Goal: Check status: Check status

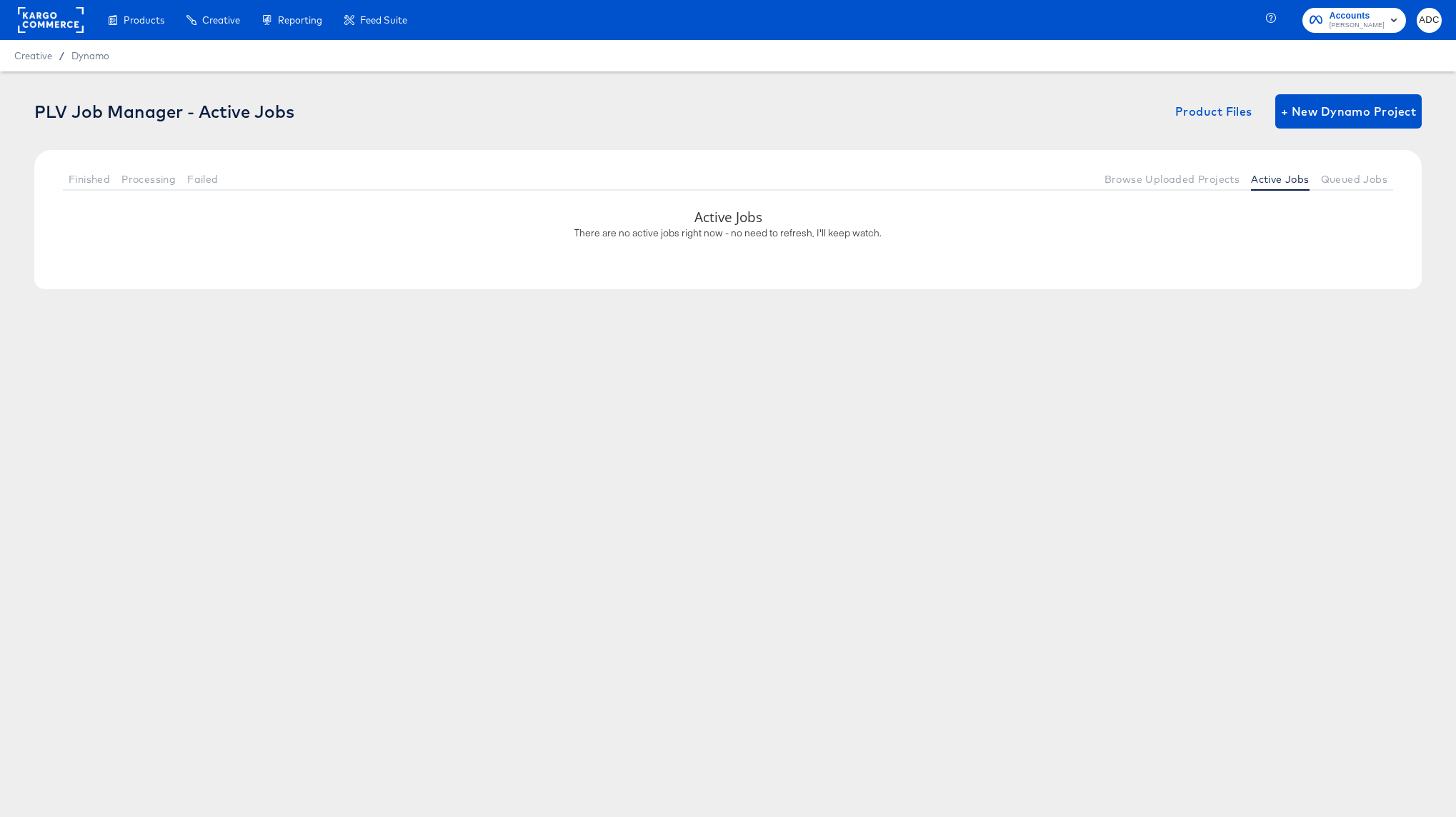
click at [1344, 165] on div "Finished Processing Failed Browse Uploaded Projects Active Jobs Queued Jobs" at bounding box center [728, 178] width 1388 height 58
click at [1348, 173] on span "Queued Jobs" at bounding box center [1354, 179] width 66 height 12
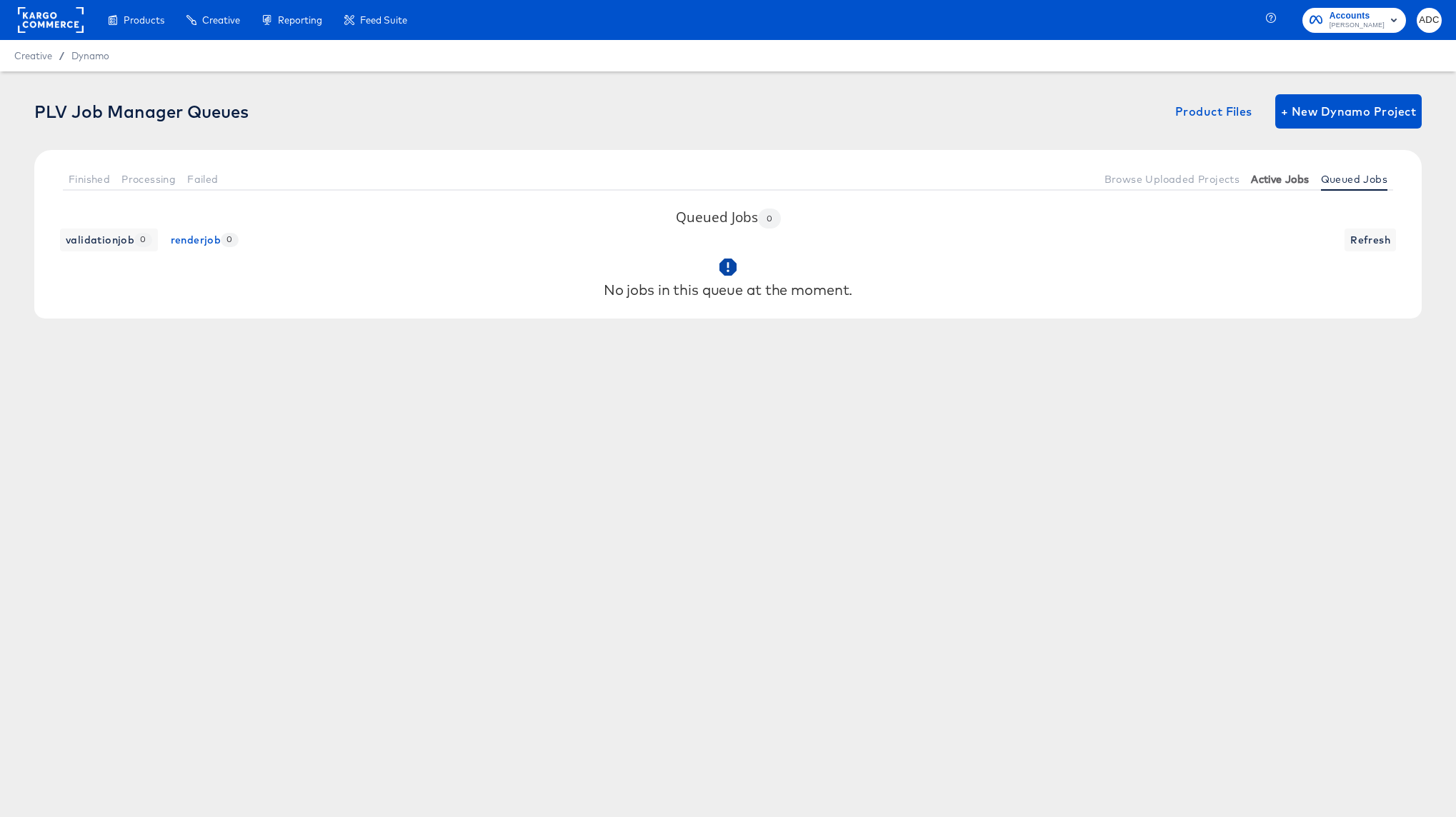
click at [1271, 179] on span "Active Jobs" at bounding box center [1280, 179] width 58 height 12
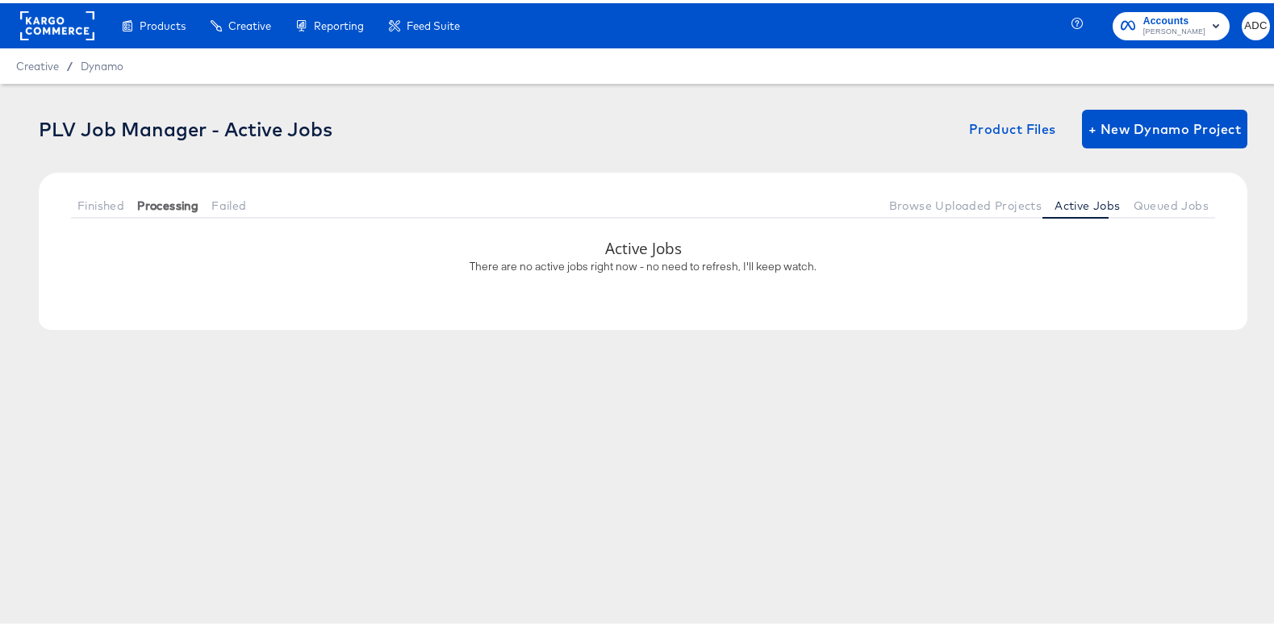
click at [163, 206] on span "Processing" at bounding box center [167, 202] width 61 height 13
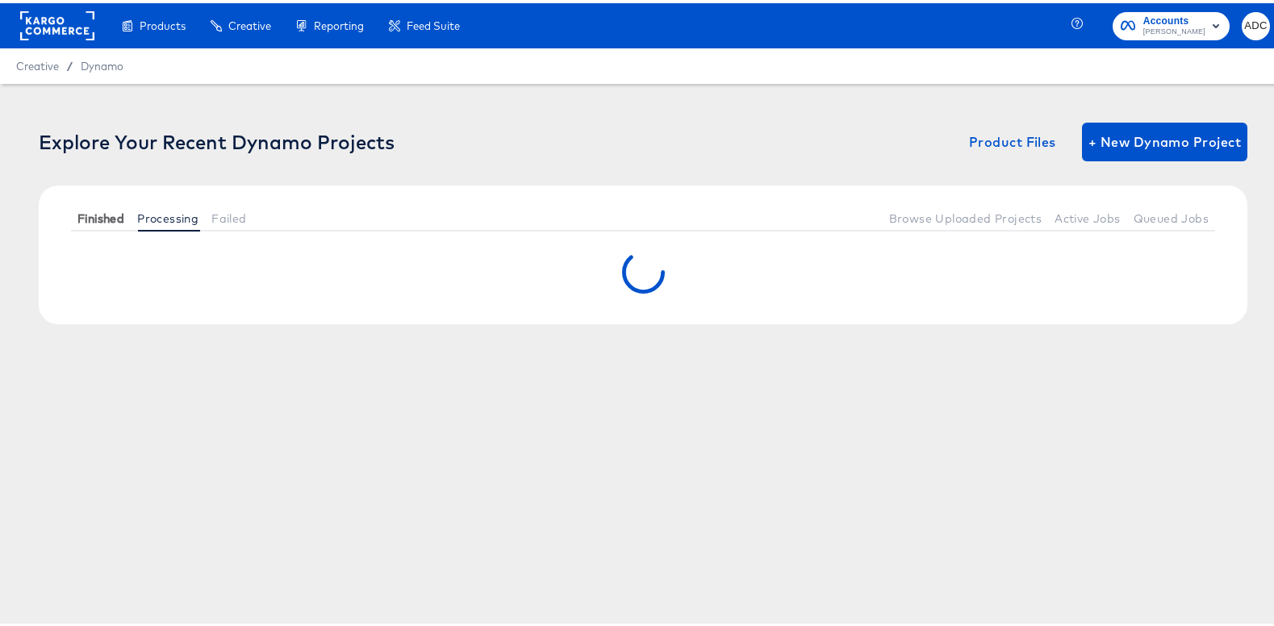
click at [101, 217] on span "Finished" at bounding box center [100, 215] width 47 height 13
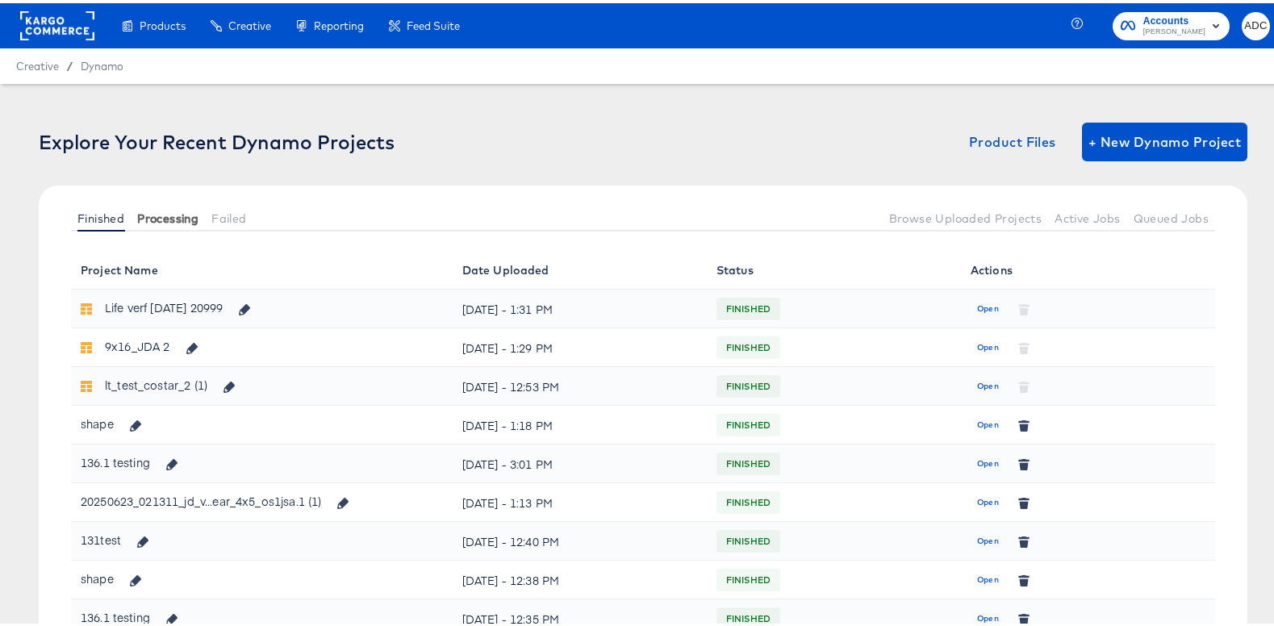
click at [174, 210] on span "Processing" at bounding box center [167, 215] width 61 height 13
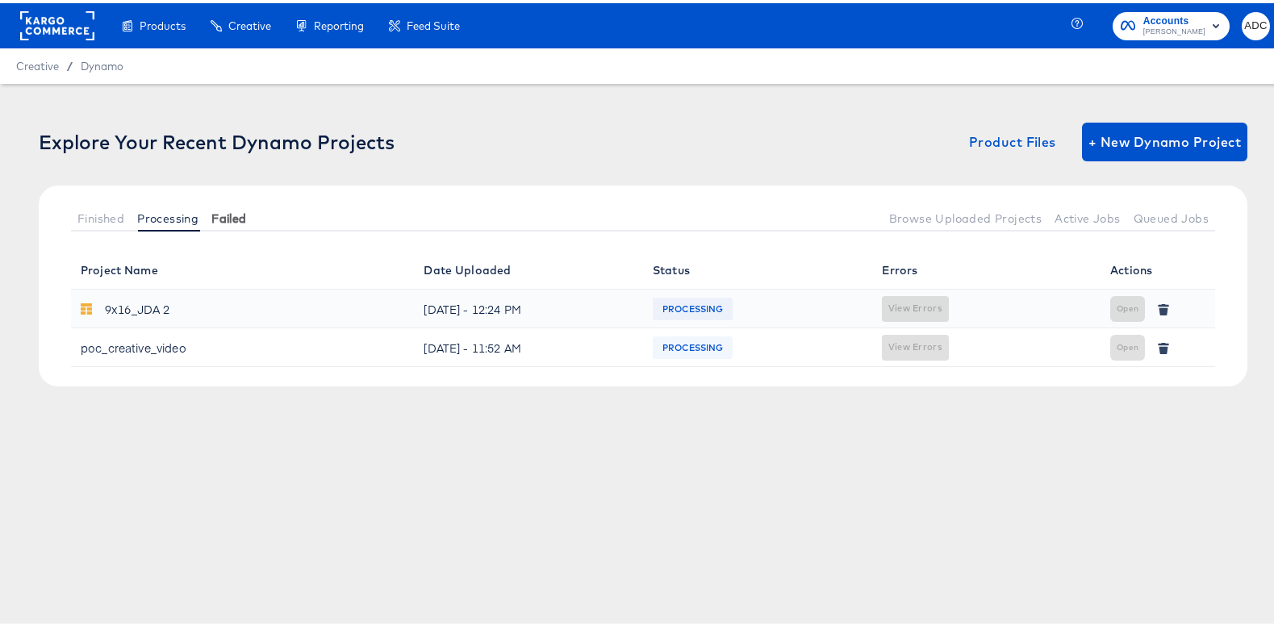
click at [219, 214] on span "Failed" at bounding box center [228, 215] width 35 height 13
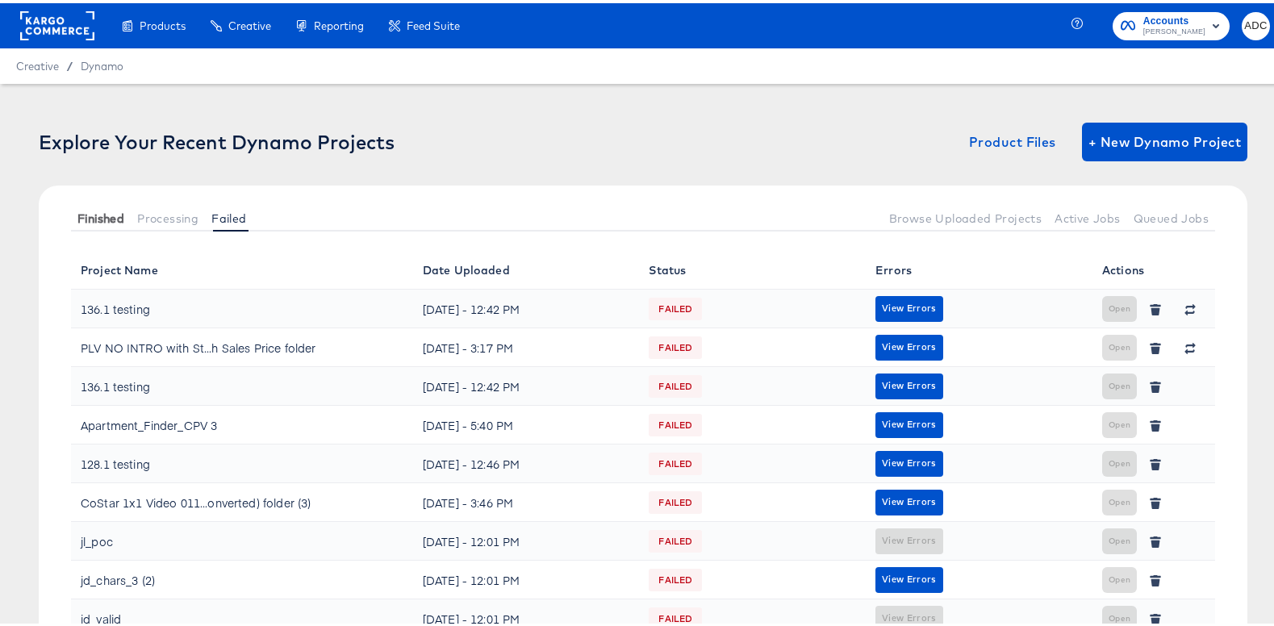
click at [114, 221] on span "Finished" at bounding box center [100, 215] width 47 height 13
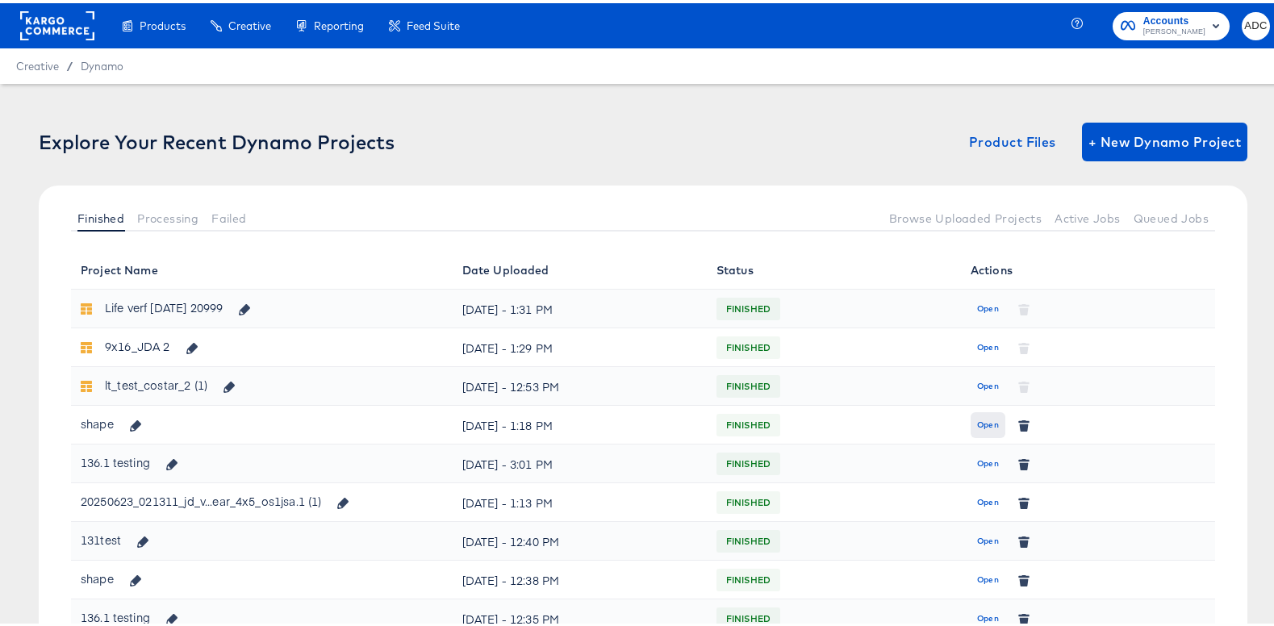
click at [977, 417] on span "Open" at bounding box center [988, 422] width 22 height 15
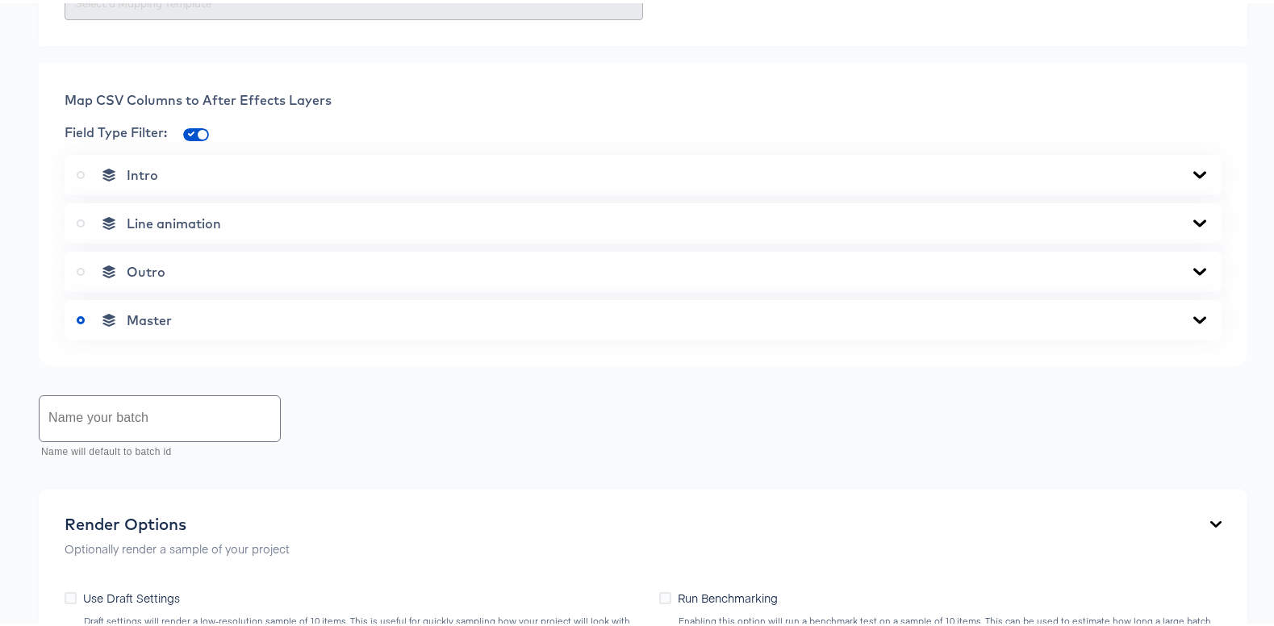
scroll to position [597, 0]
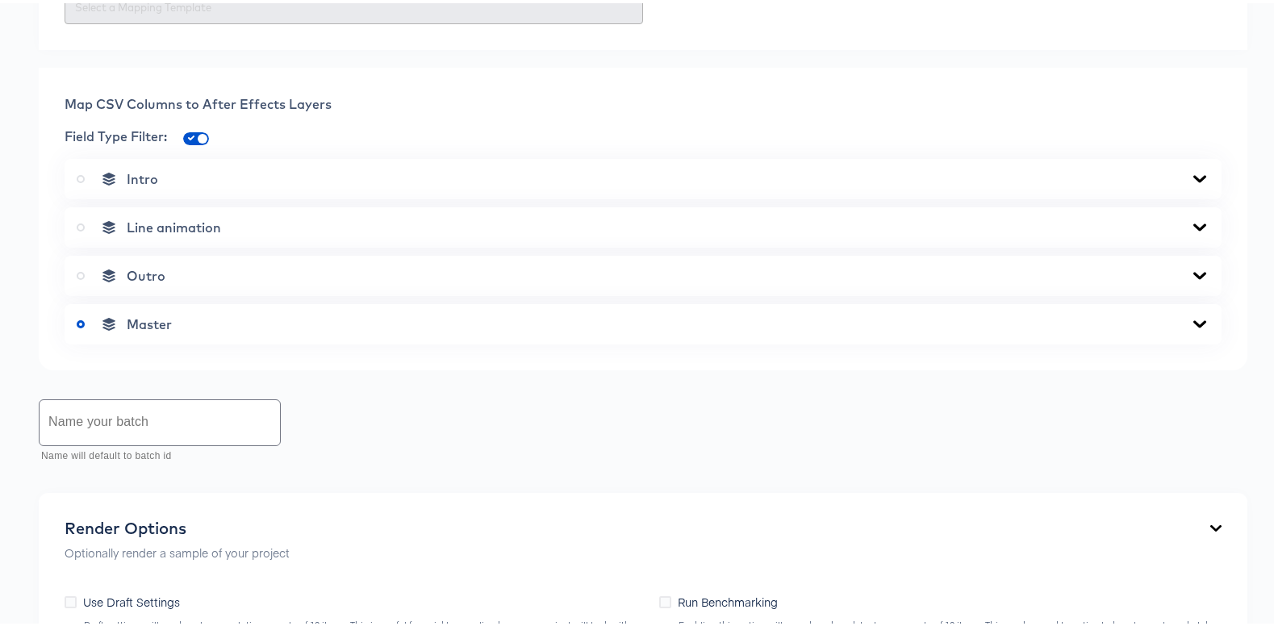
click at [207, 157] on div "Intro" at bounding box center [643, 176] width 1157 height 40
click at [212, 169] on div "Intro" at bounding box center [643, 176] width 1133 height 16
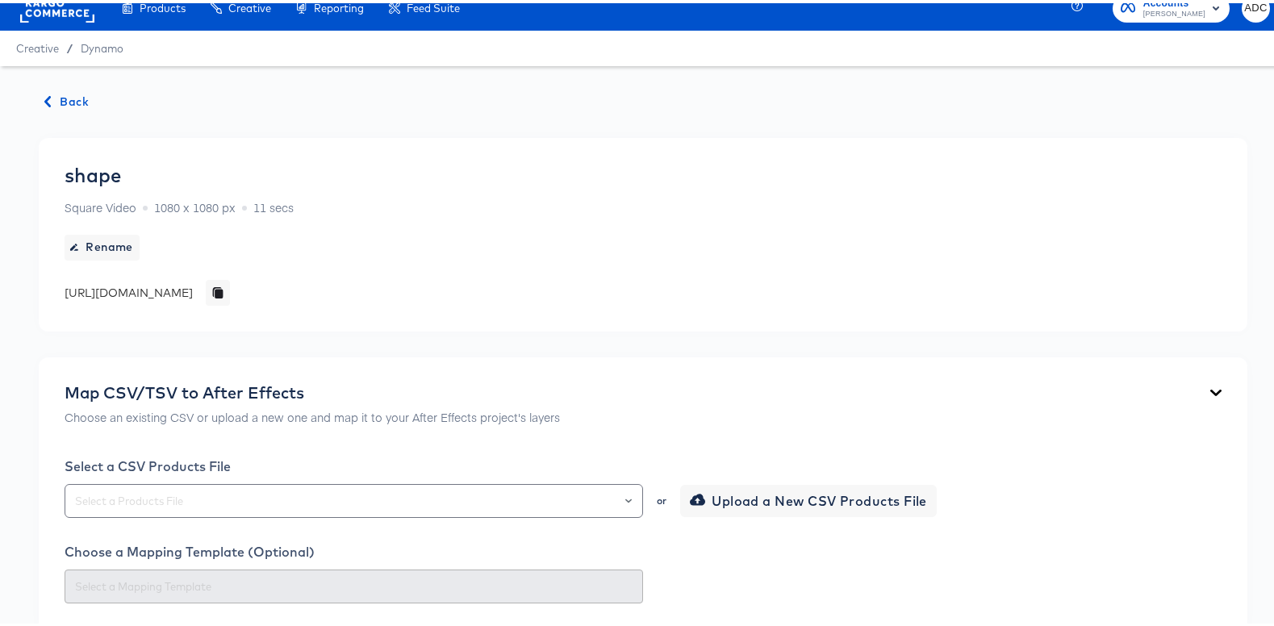
scroll to position [0, 0]
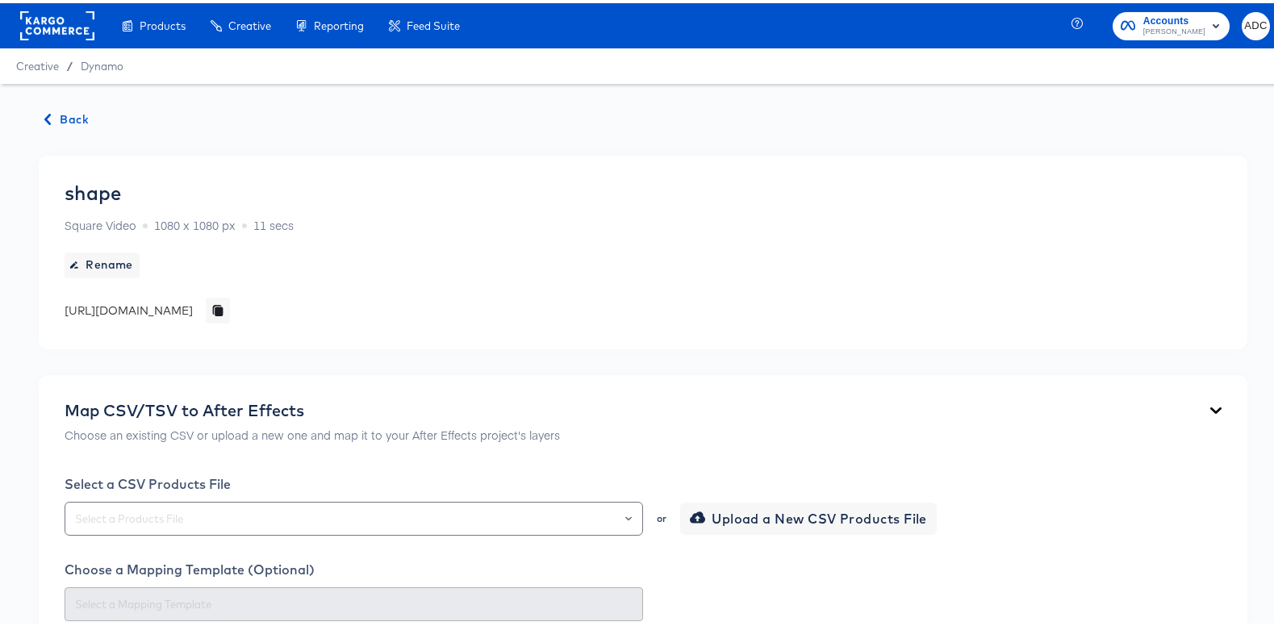
click at [70, 117] on span "Back" at bounding box center [67, 116] width 44 height 20
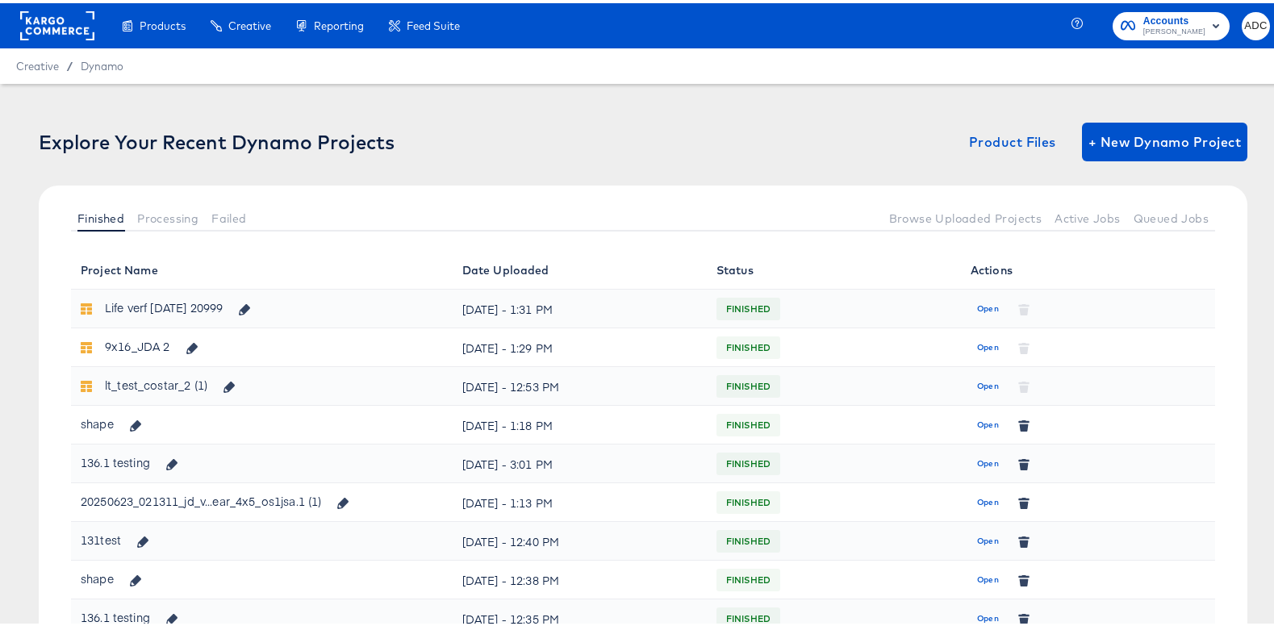
click at [53, 177] on div "Explore Your Recent Dynamo Projects Product Files + New Dynamo Project Finished…" at bounding box center [643, 183] width 1209 height 128
click at [86, 305] on icon at bounding box center [86, 305] width 11 height 11
click at [977, 420] on span "Open" at bounding box center [988, 422] width 22 height 15
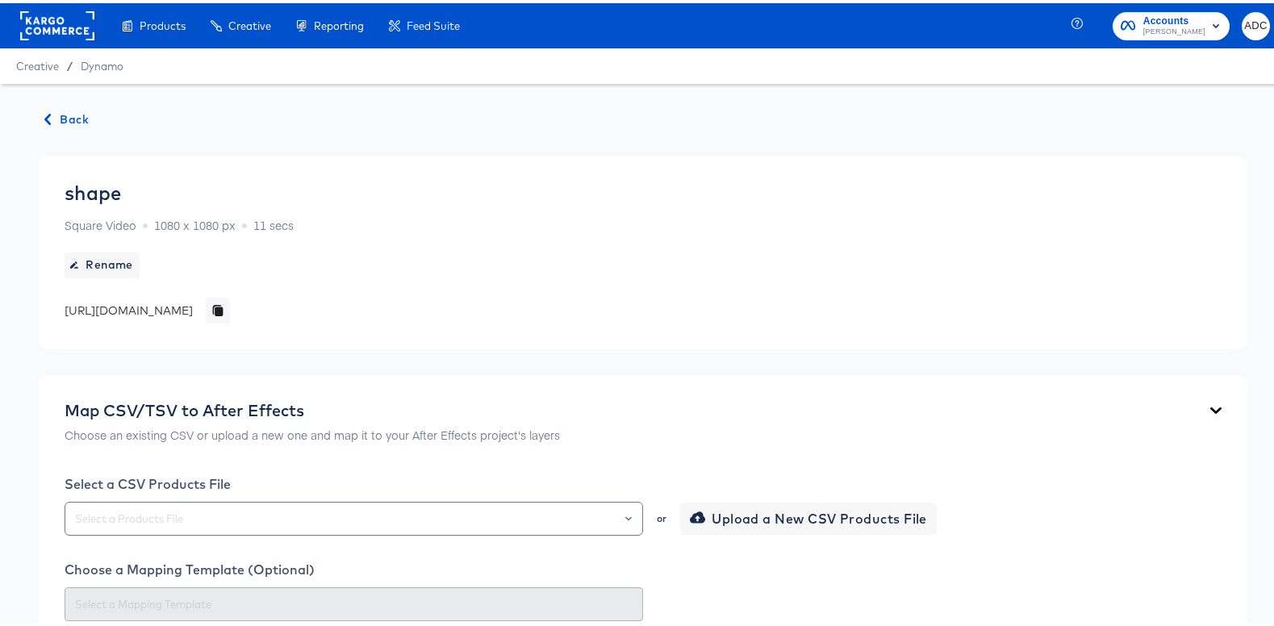
click at [62, 124] on span "Back" at bounding box center [67, 116] width 44 height 20
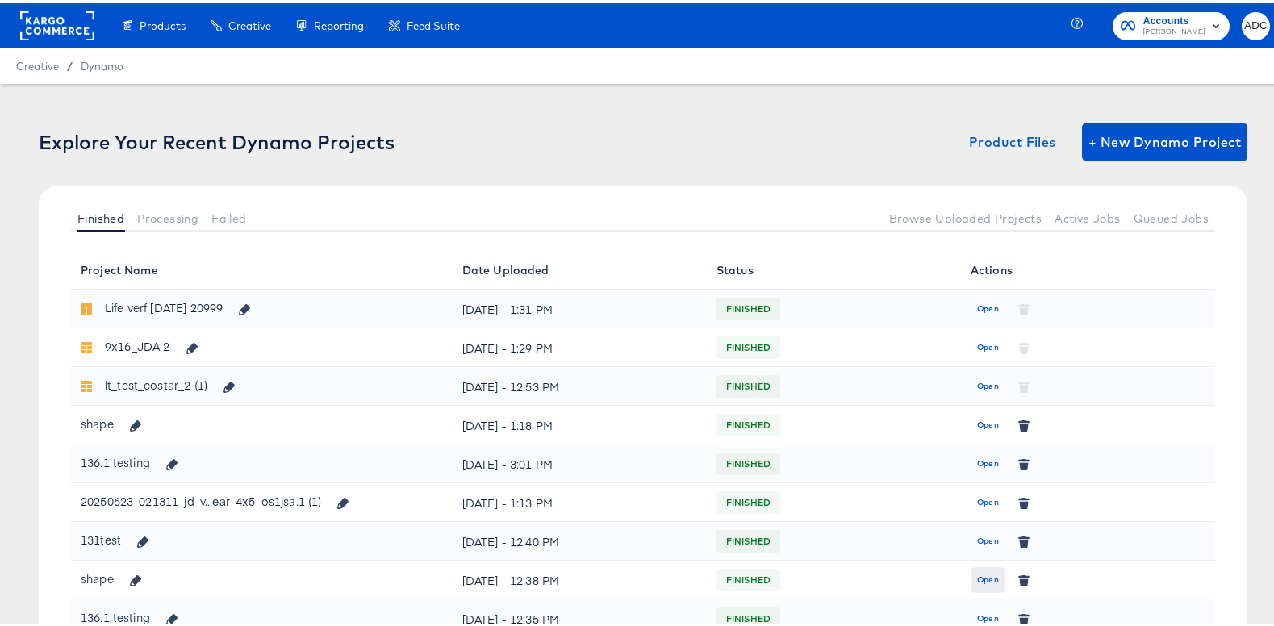
click at [977, 576] on span "Open" at bounding box center [988, 577] width 22 height 15
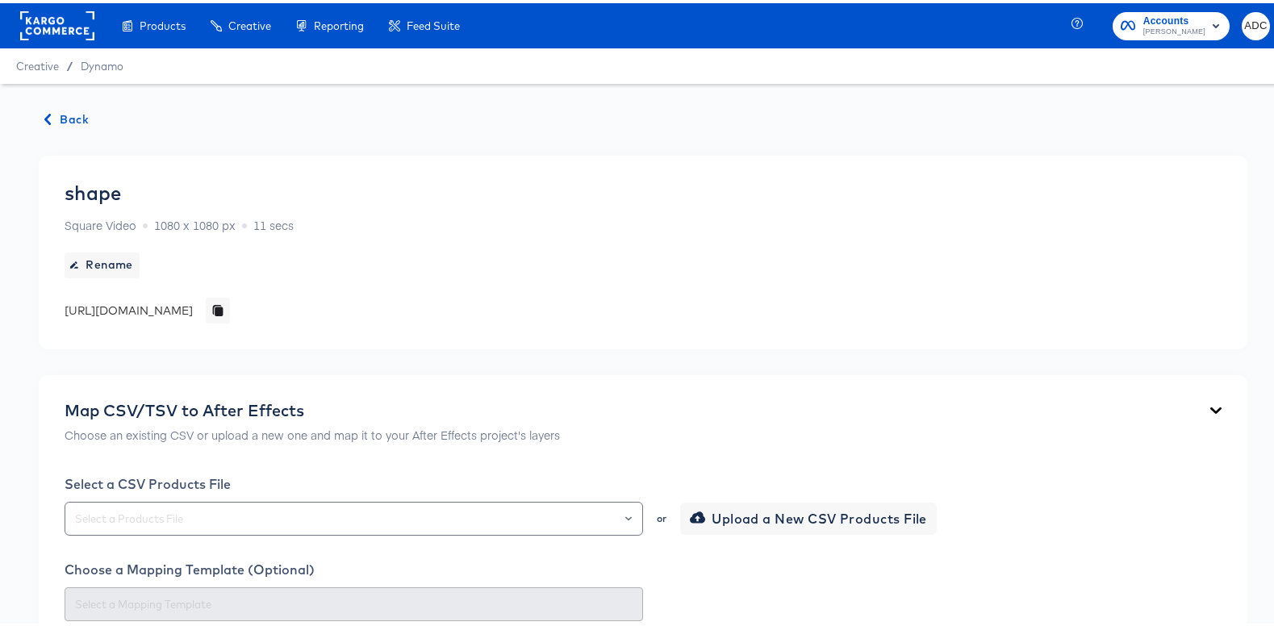
click at [69, 119] on span "Back" at bounding box center [67, 116] width 44 height 20
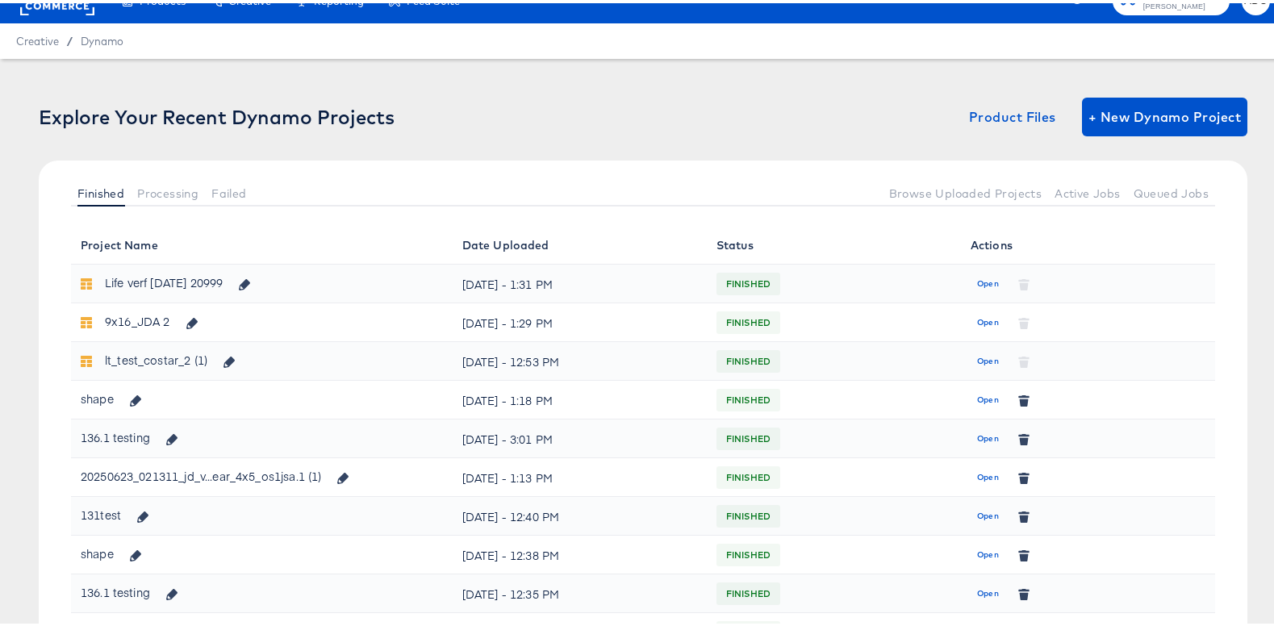
scroll to position [140, 0]
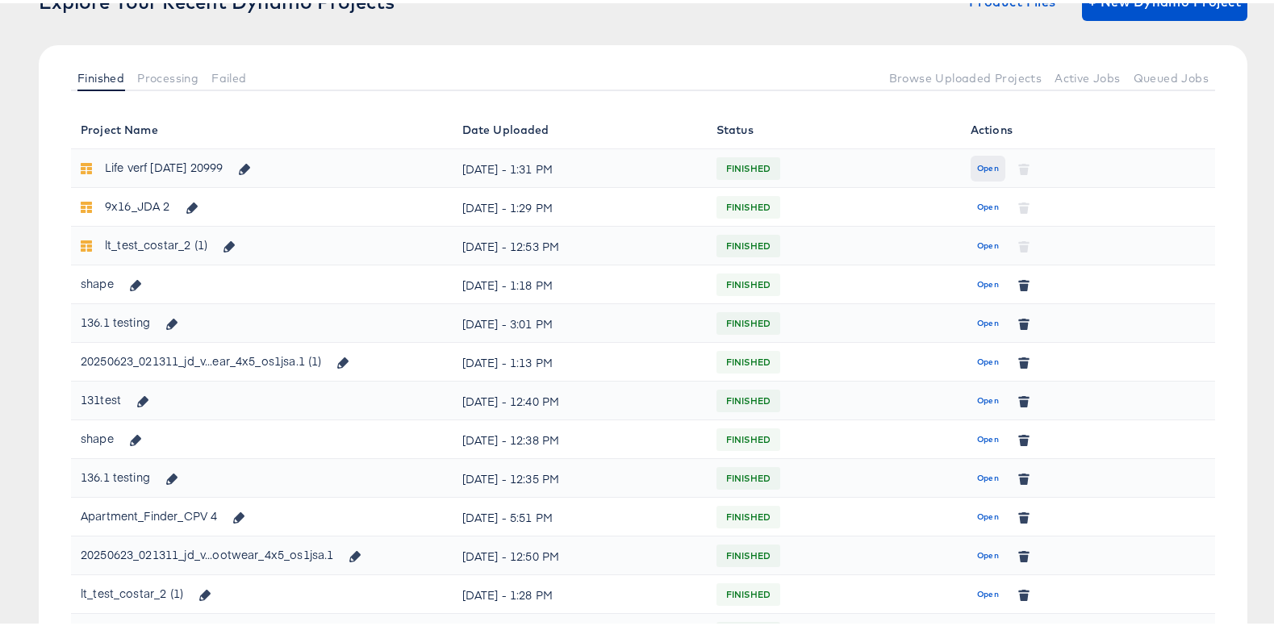
click at [978, 165] on span "Open" at bounding box center [988, 165] width 22 height 15
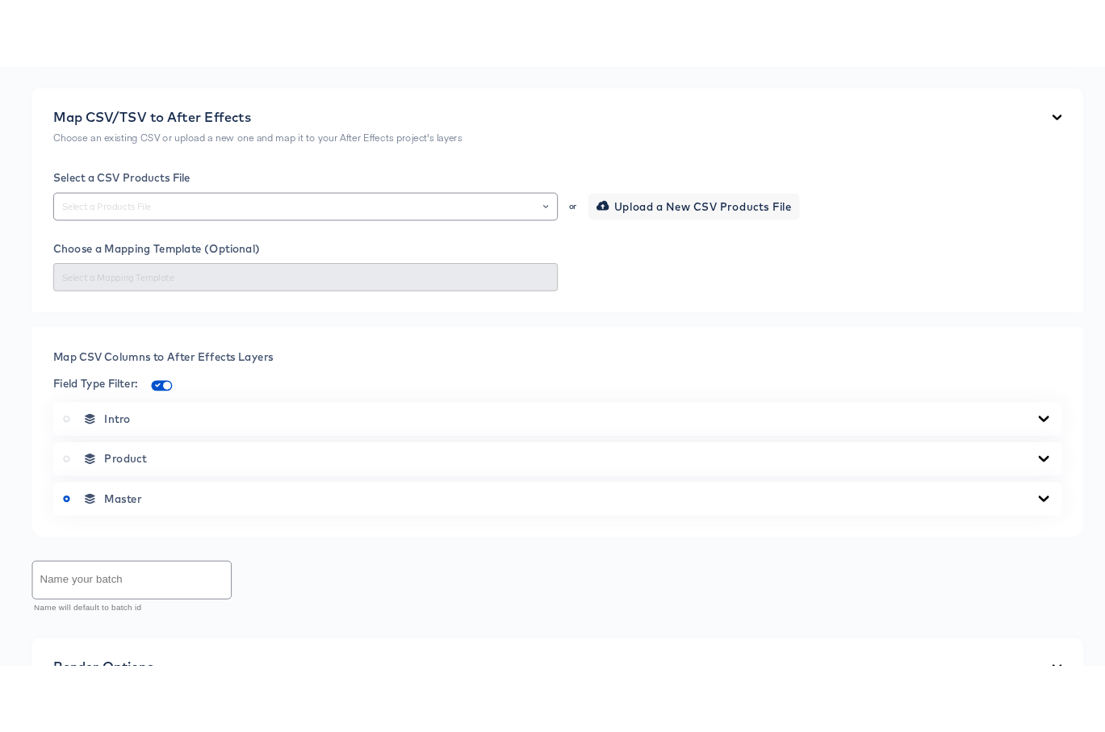
scroll to position [510, 0]
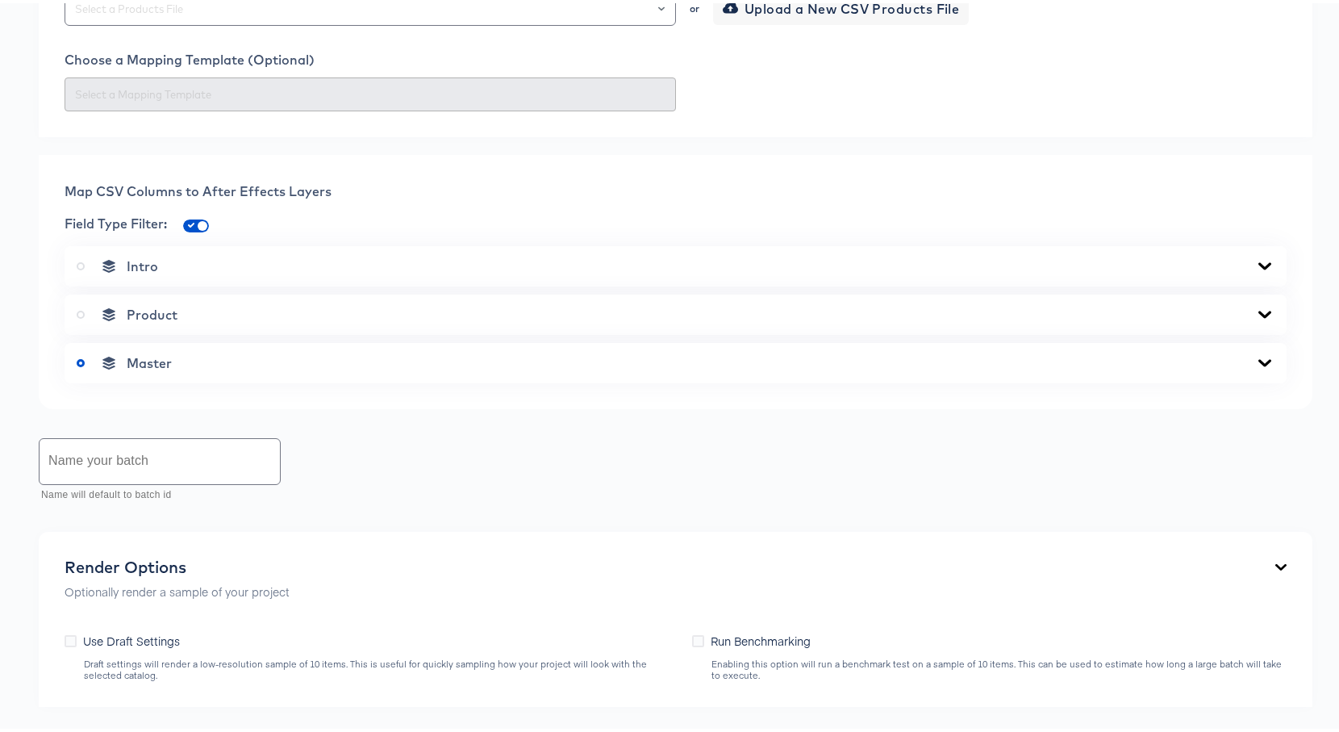
click at [250, 271] on div "Intro" at bounding box center [676, 263] width 1198 height 16
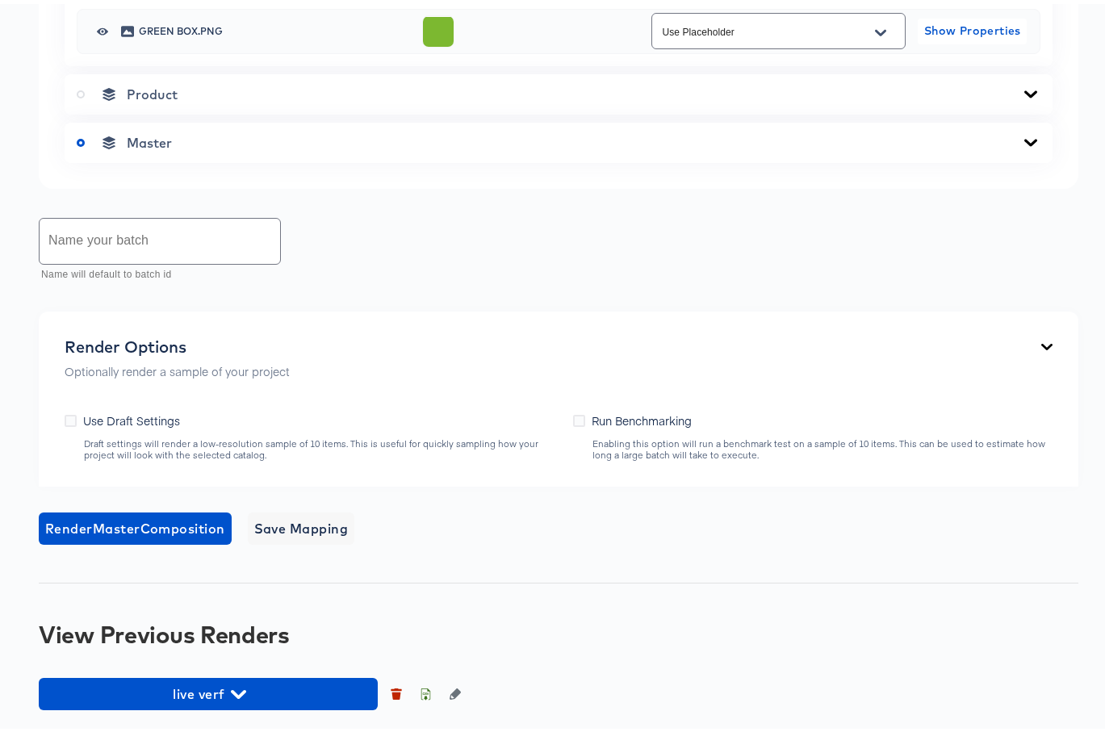
scroll to position [962, 0]
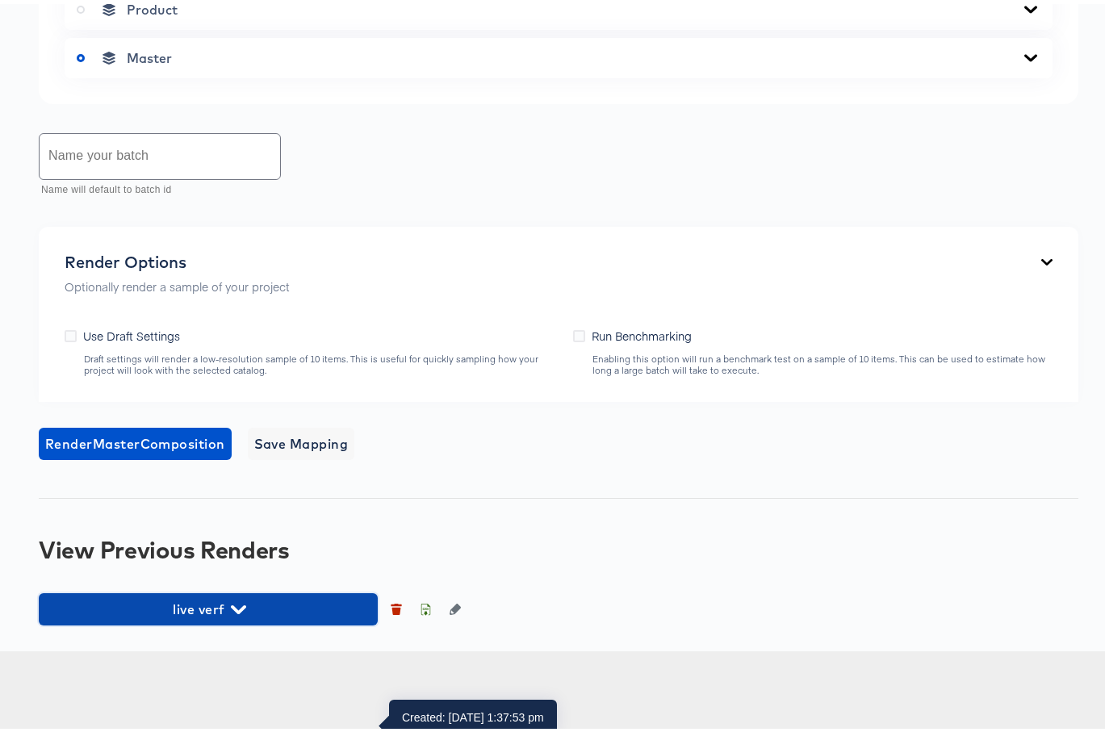
click at [218, 616] on span "live verf" at bounding box center [208, 605] width 323 height 23
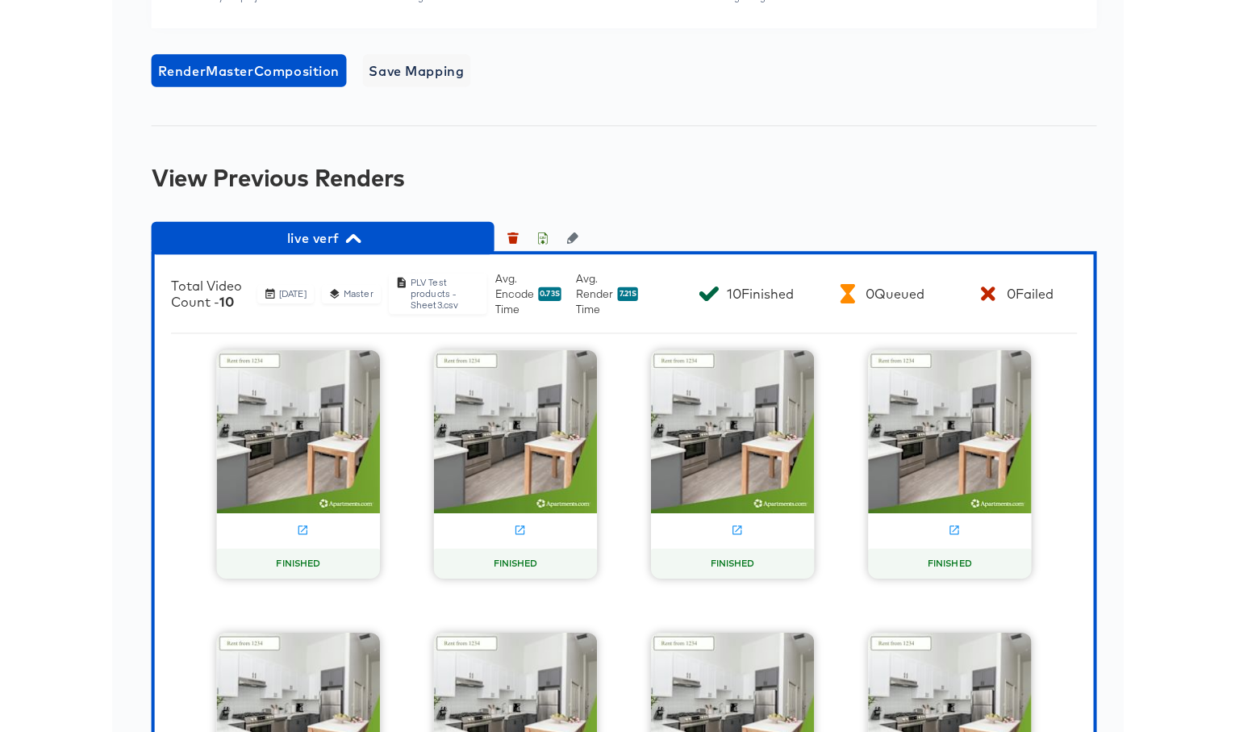
scroll to position [1230, 0]
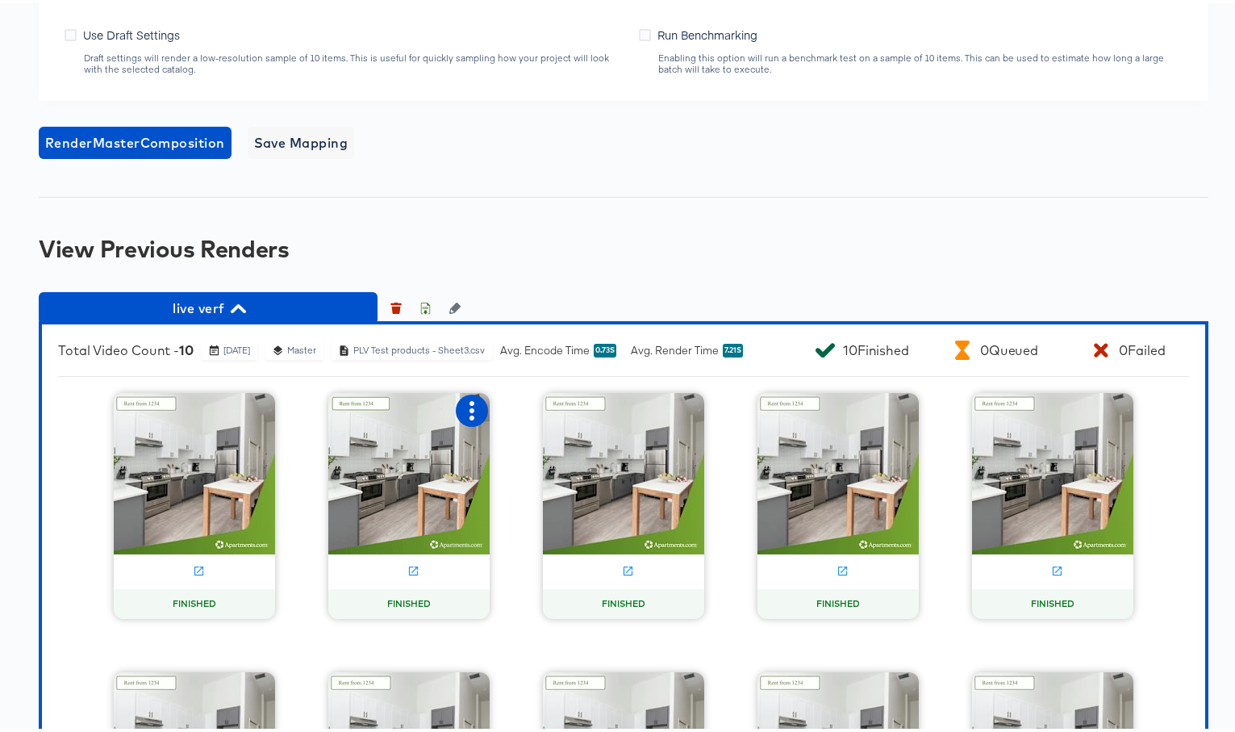
click at [464, 417] on icon "button" at bounding box center [471, 407] width 19 height 19
click at [276, 510] on div "Total Video Count - 10 June 26th 2025 Master PLV Test products - Sheet3.csv Avg…" at bounding box center [624, 616] width 1170 height 596
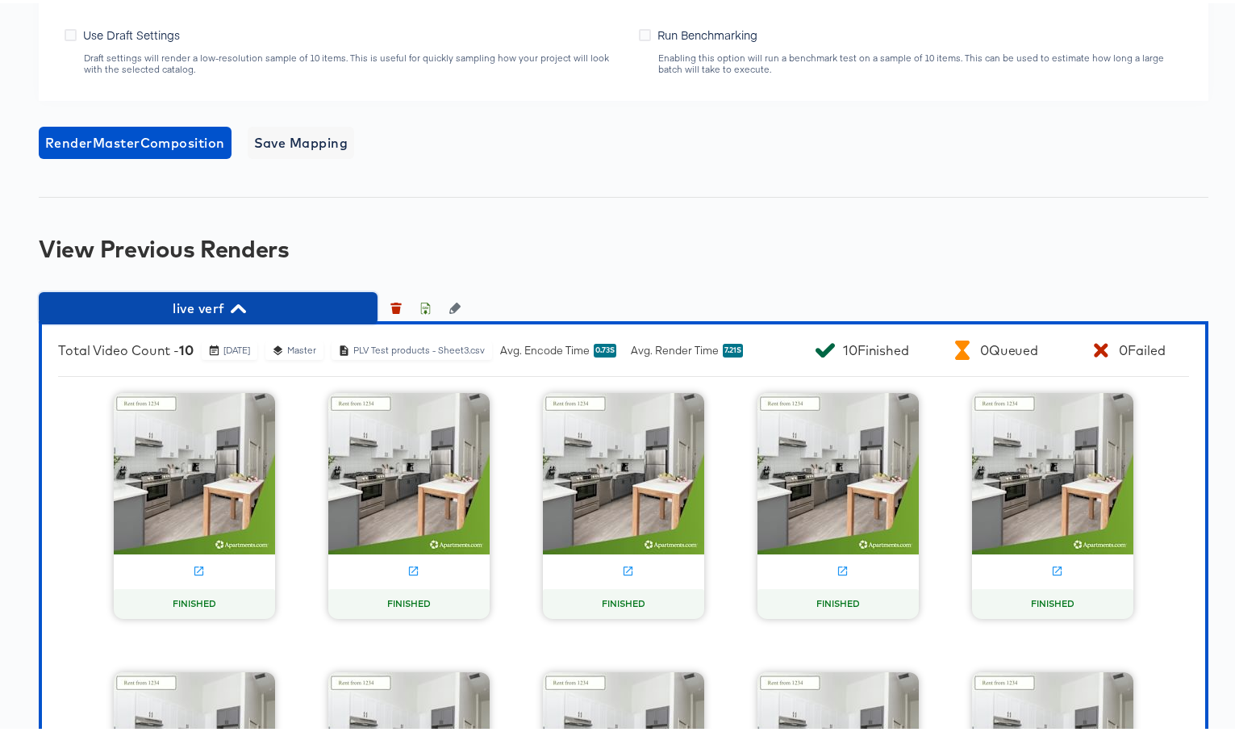
drag, startPoint x: 255, startPoint y: 439, endPoint x: 239, endPoint y: 423, distance: 22.8
click at [239, 313] on icon "button" at bounding box center [238, 305] width 15 height 15
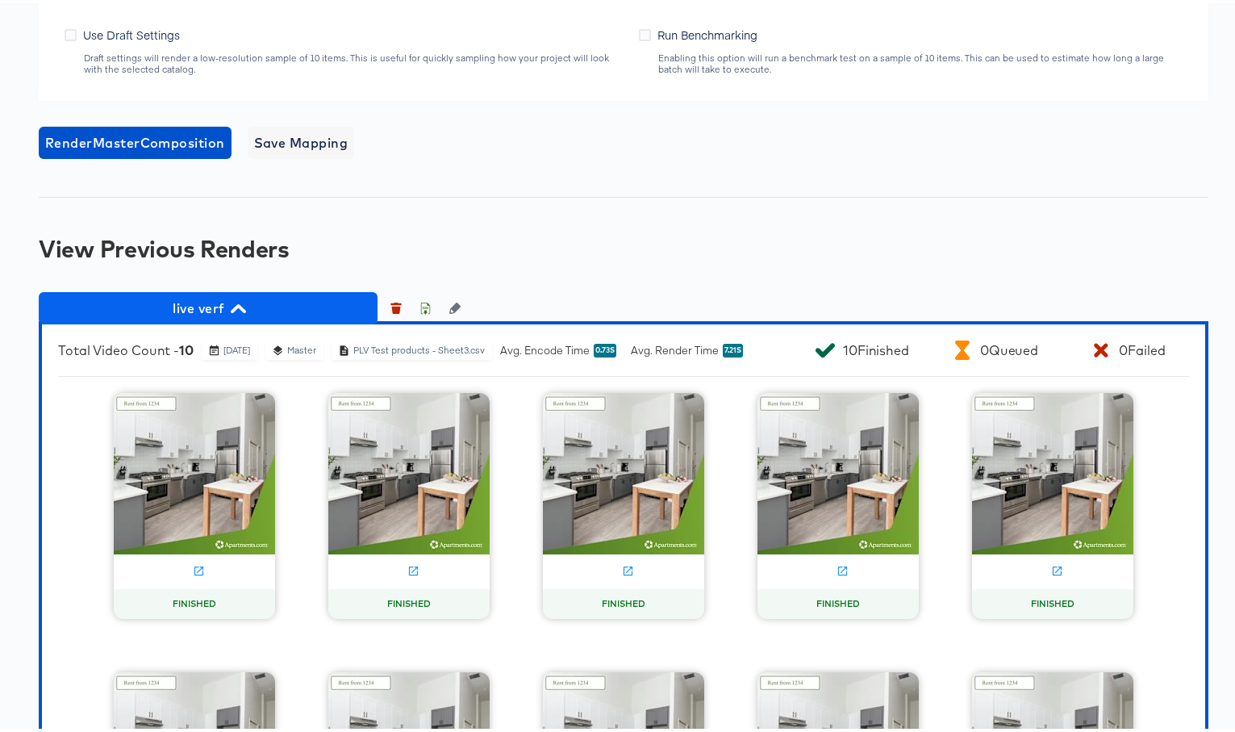
scroll to position [962, 0]
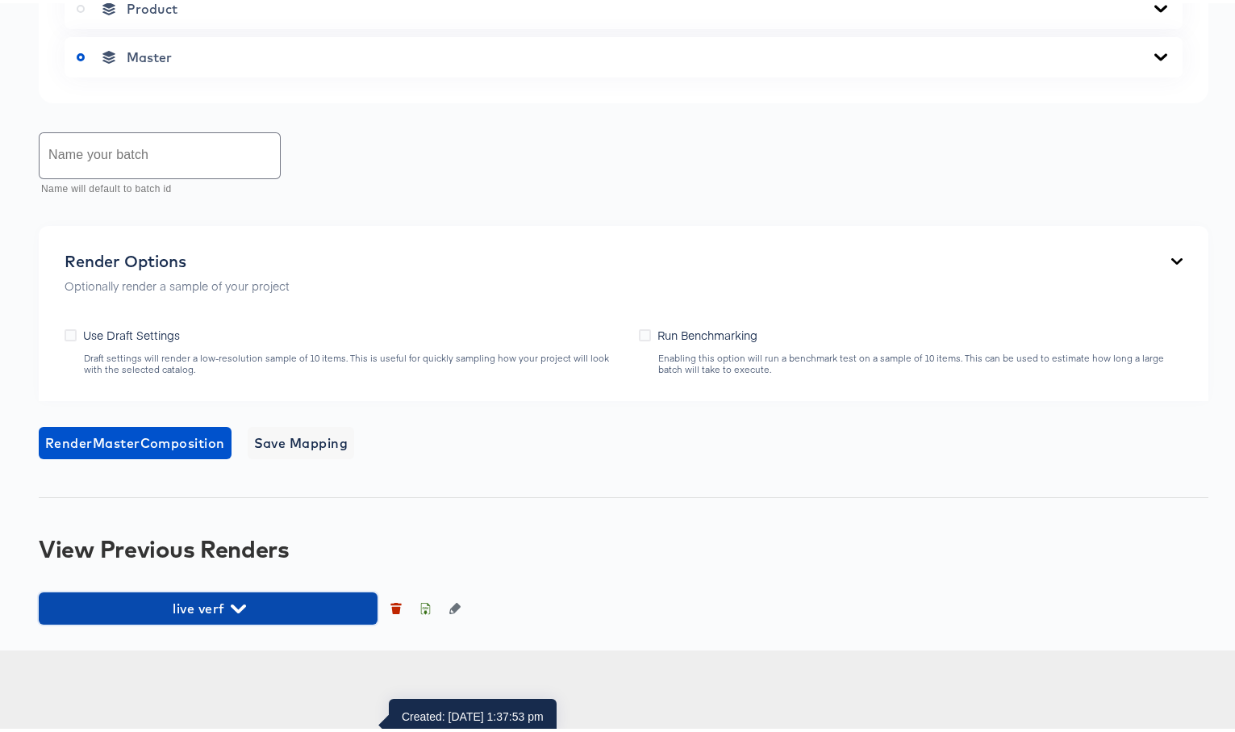
click at [220, 616] on span "live verf" at bounding box center [208, 605] width 323 height 23
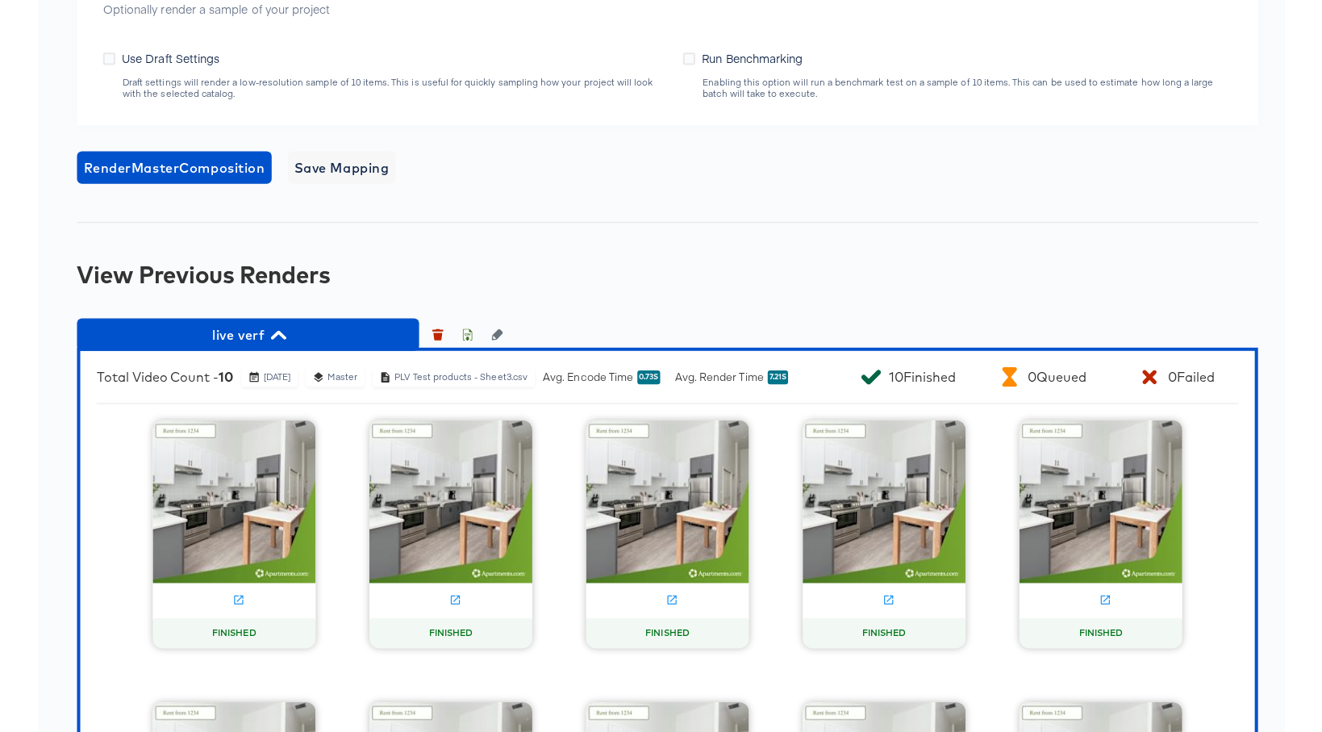
scroll to position [1156, 0]
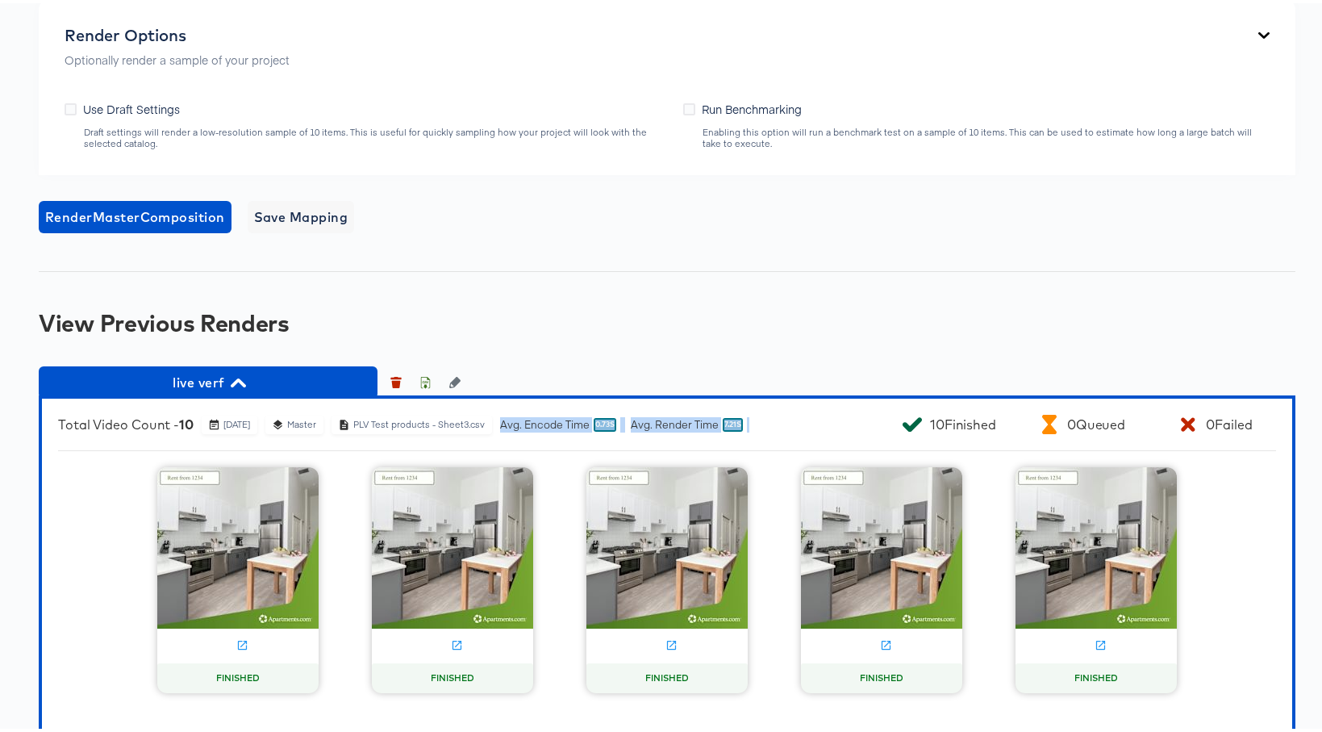
drag, startPoint x: 537, startPoint y: 540, endPoint x: 790, endPoint y: 539, distance: 252.5
click at [790, 431] on div "Total Video Count - 10 June 26th 2025 Master PLV Test products - Sheet3.csv Avg…" at bounding box center [453, 420] width 791 height 19
copy div "Avg. Encode Time 0.73s Avg. Render Time 7.21s"
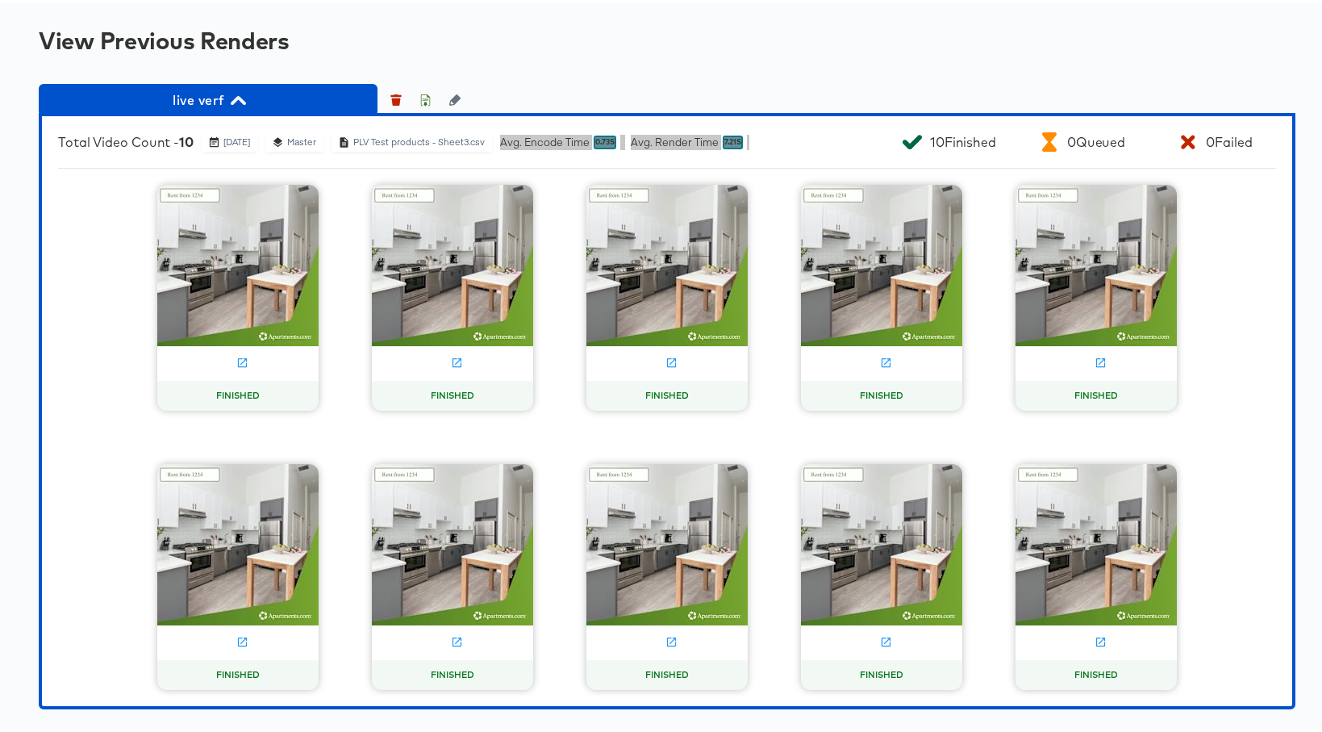
scroll to position [1543, 0]
click at [764, 172] on div "Total Video Count - 10 June 26th 2025 Master PLV Test products - Sheet3.csv Avg…" at bounding box center [667, 408] width 1257 height 596
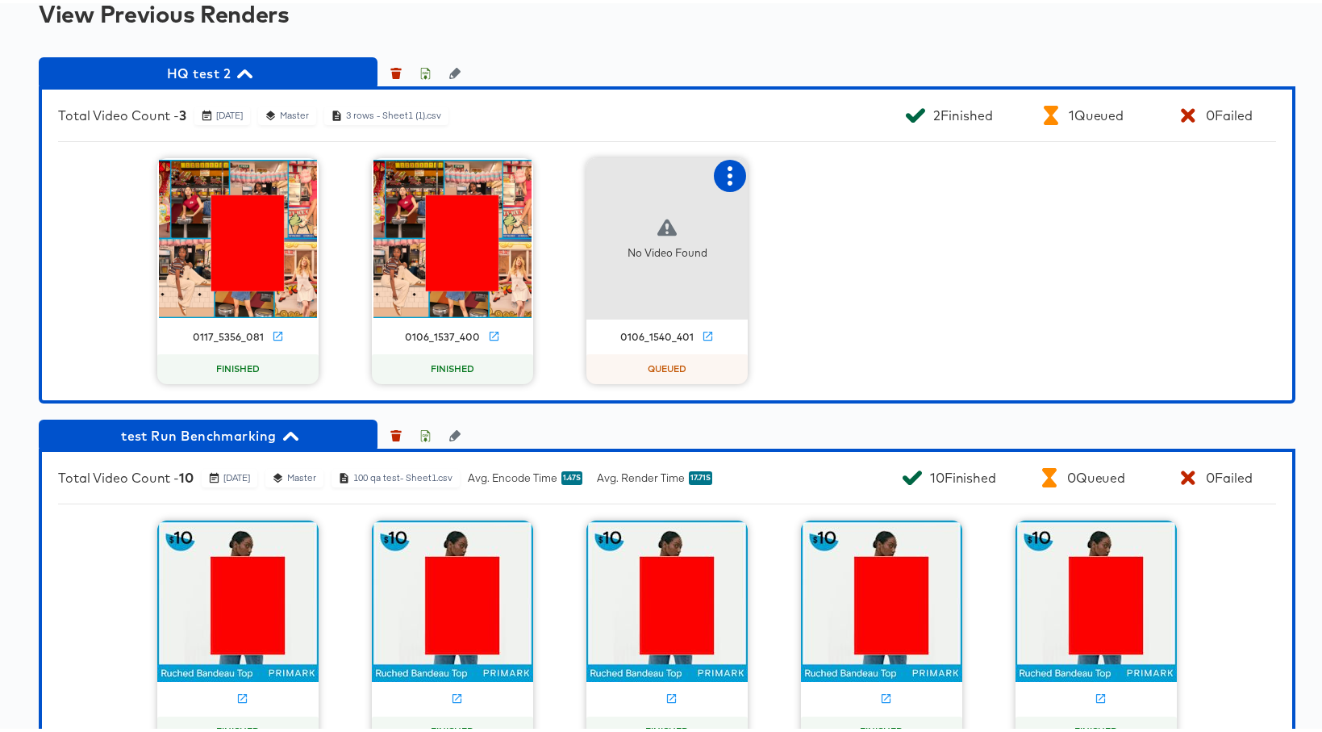
click at [714, 176] on button "button" at bounding box center [730, 173] width 32 height 32
click at [783, 178] on div "Set as failed" at bounding box center [810, 171] width 121 height 32
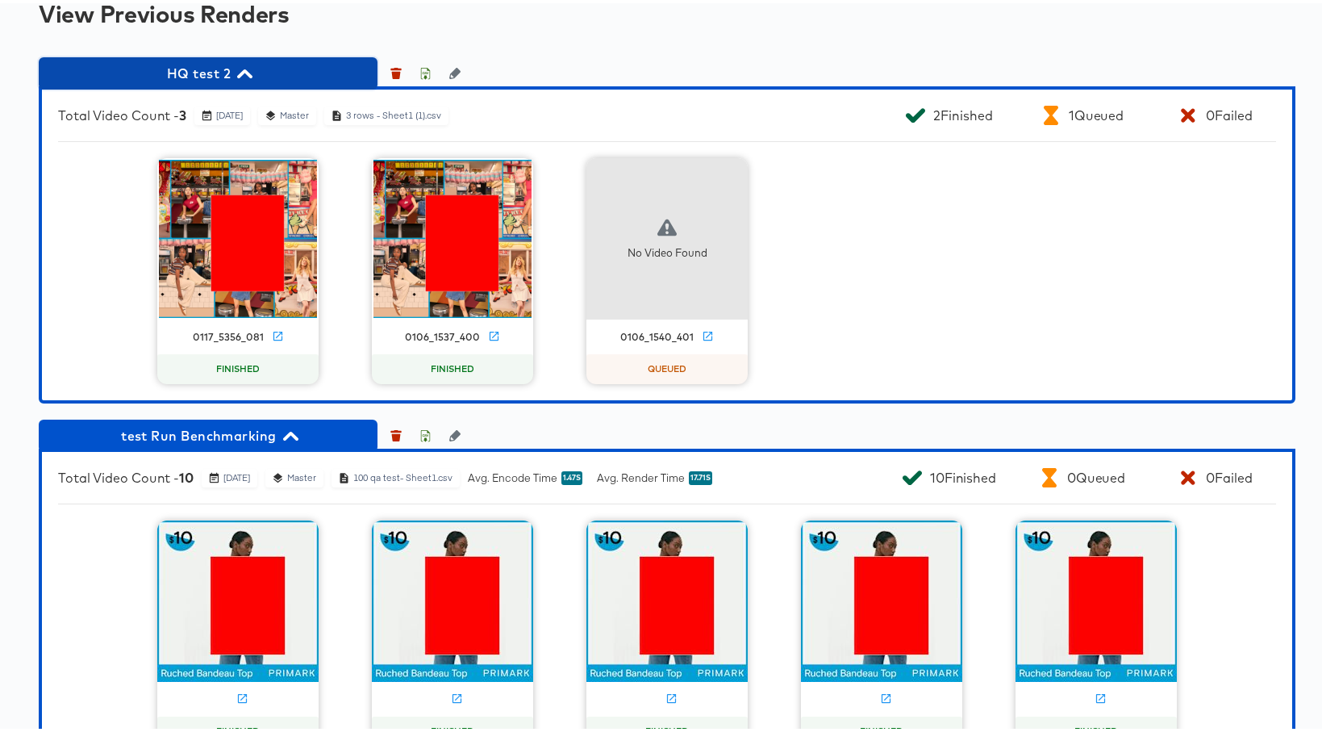
click at [248, 65] on icon "button" at bounding box center [244, 70] width 15 height 15
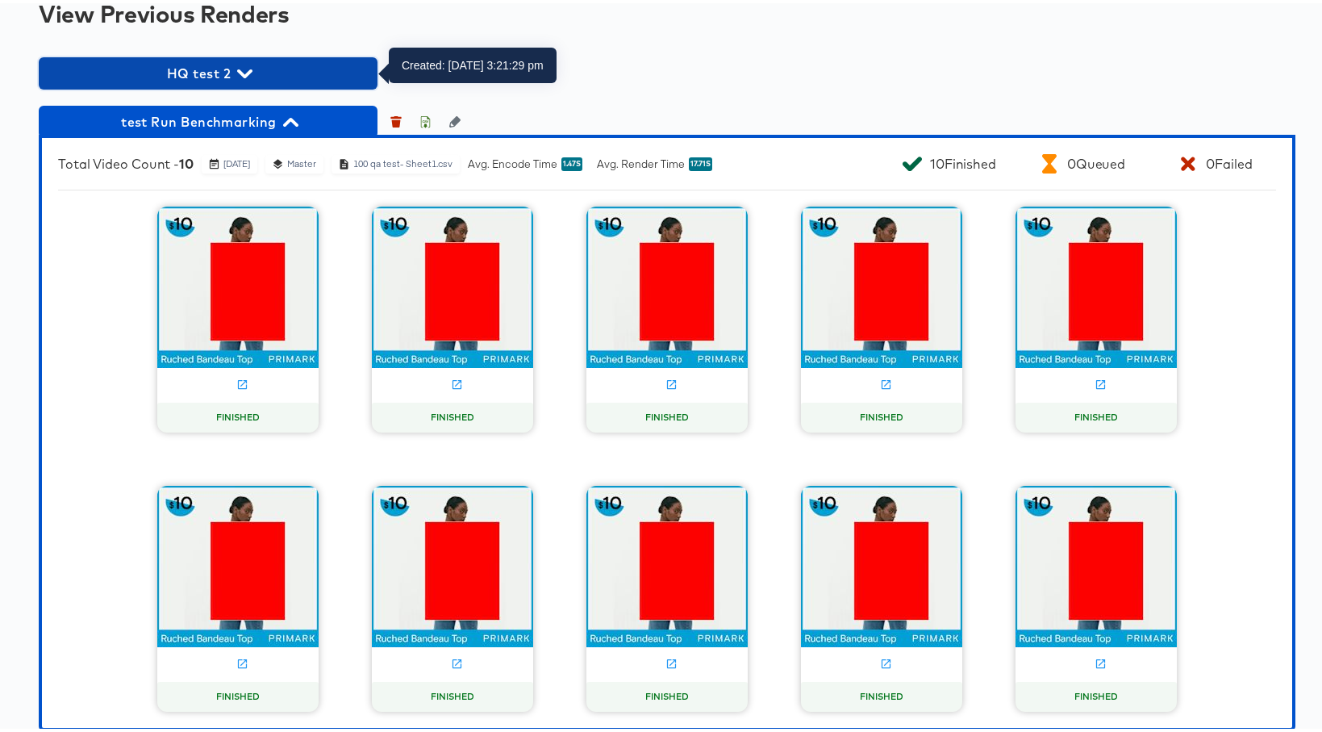
click at [238, 75] on icon "button" at bounding box center [244, 70] width 15 height 15
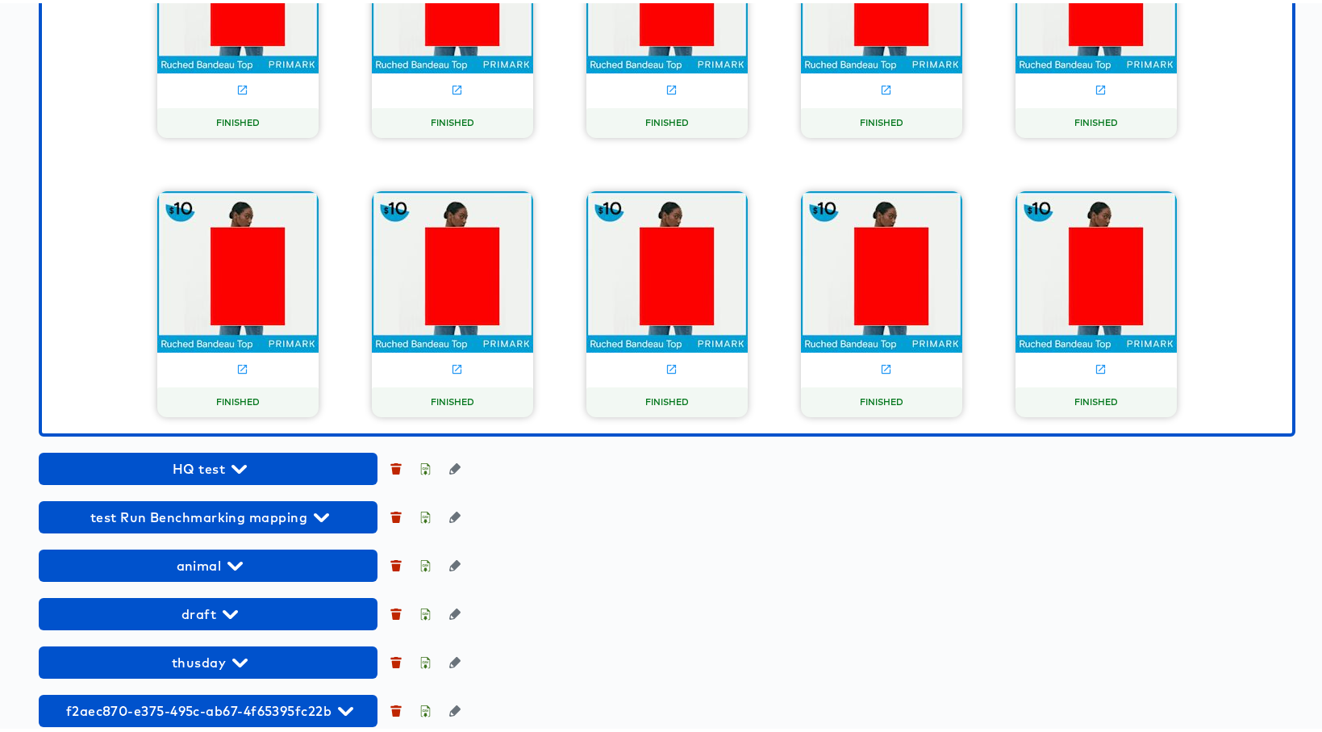
scroll to position [2030, 0]
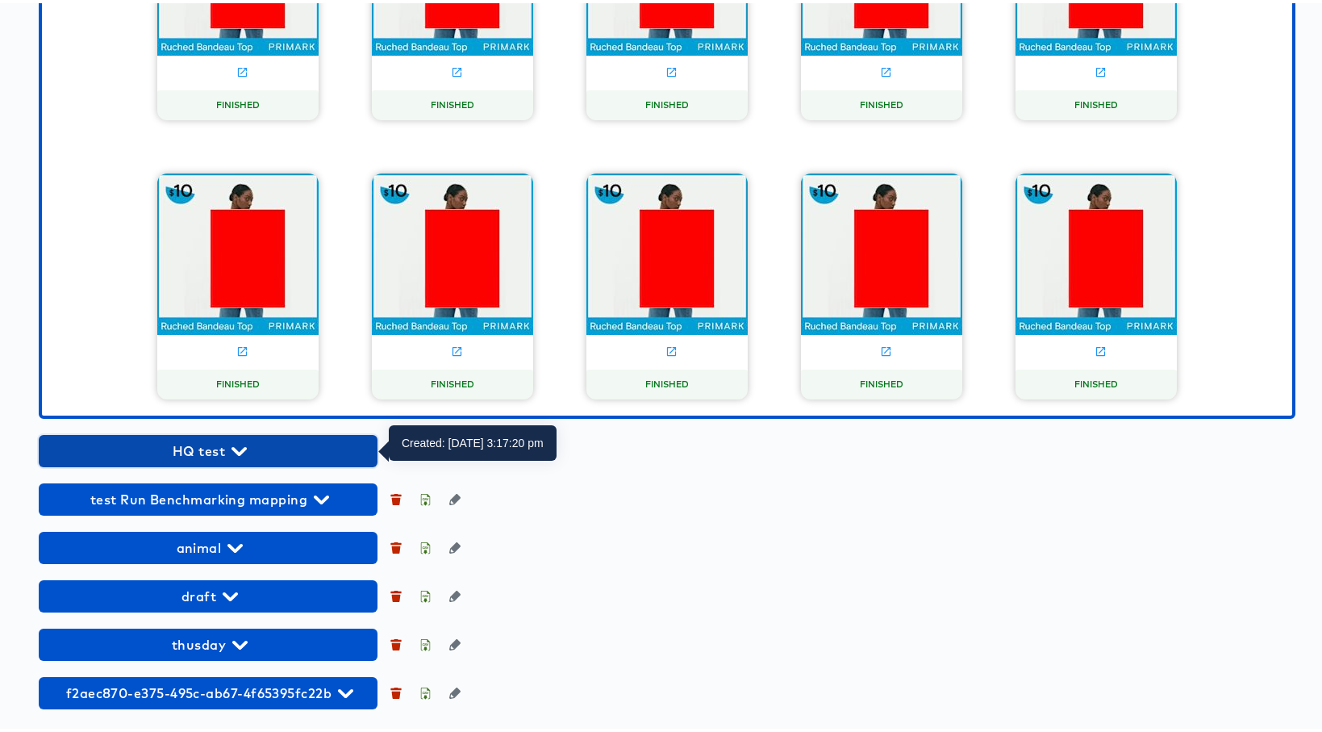
click at [233, 449] on icon "button" at bounding box center [239, 448] width 15 height 15
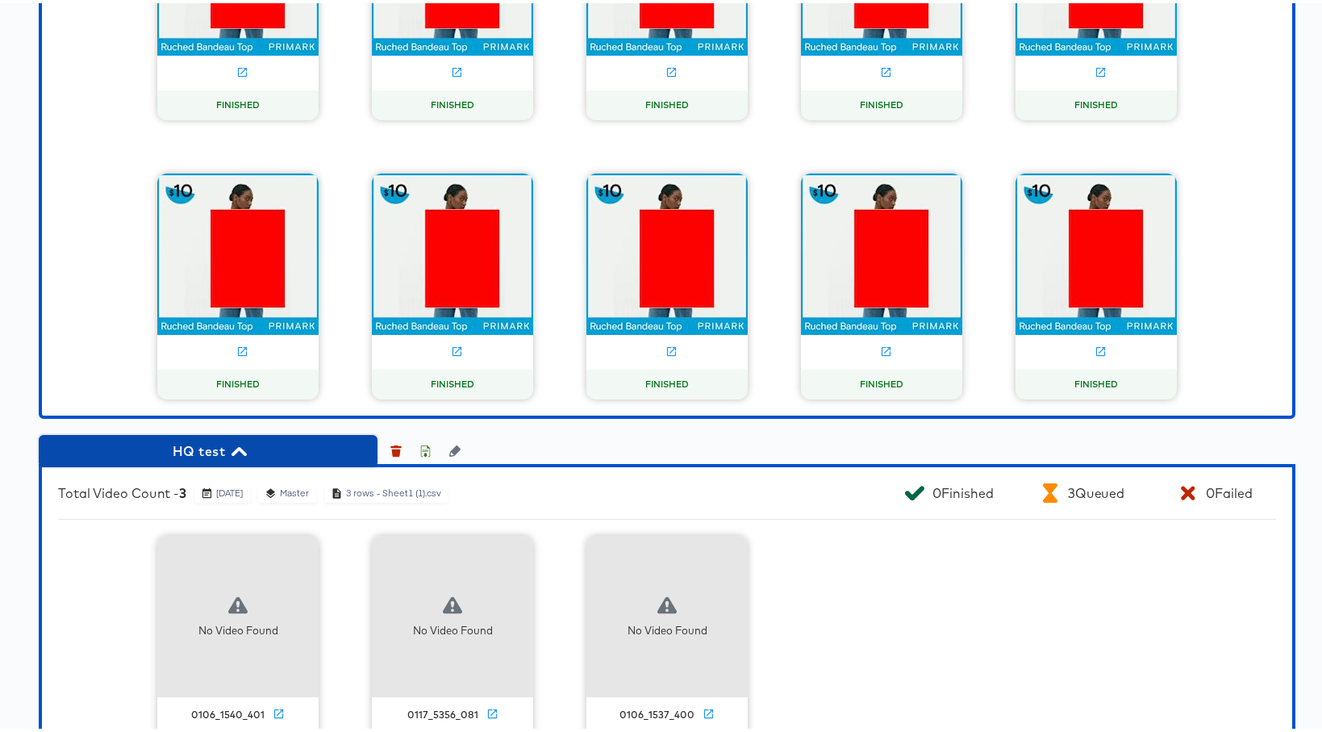
click at [242, 449] on icon "button" at bounding box center [239, 448] width 15 height 9
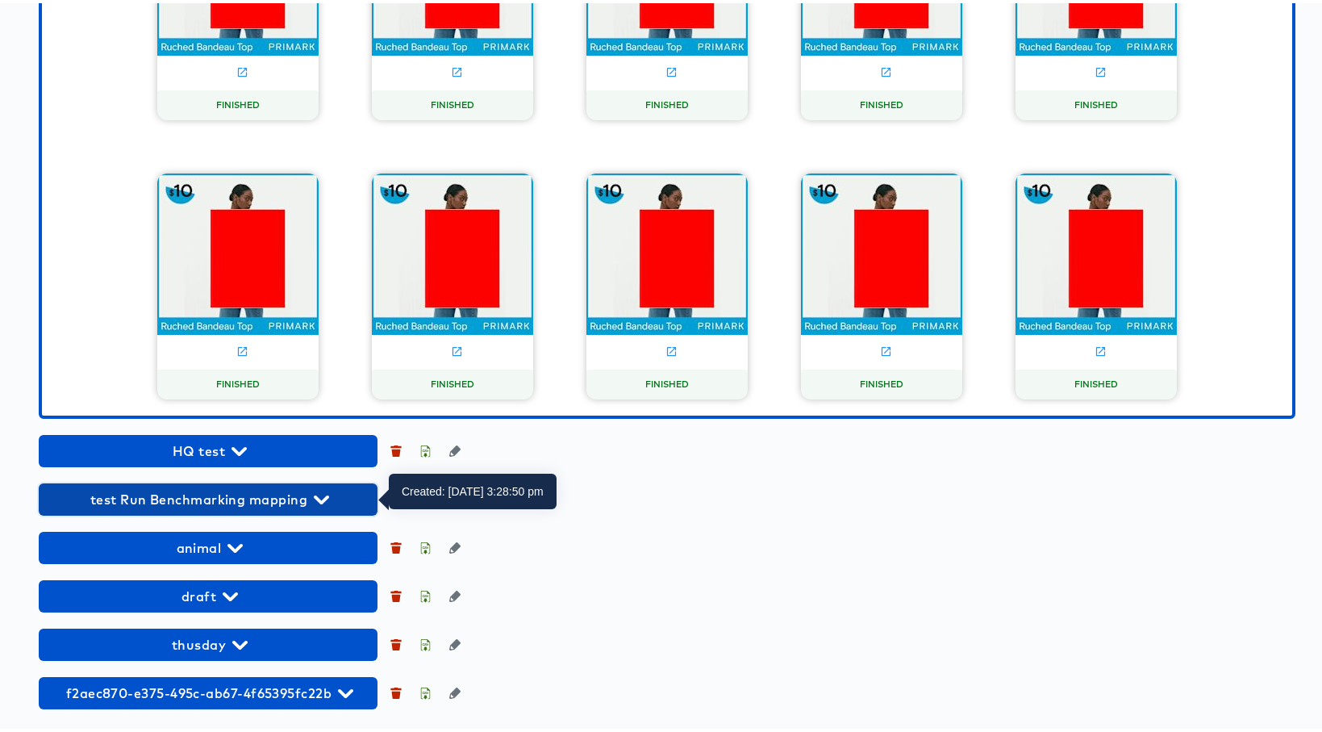
click at [197, 485] on span "test Run Benchmarking mapping" at bounding box center [208, 496] width 323 height 23
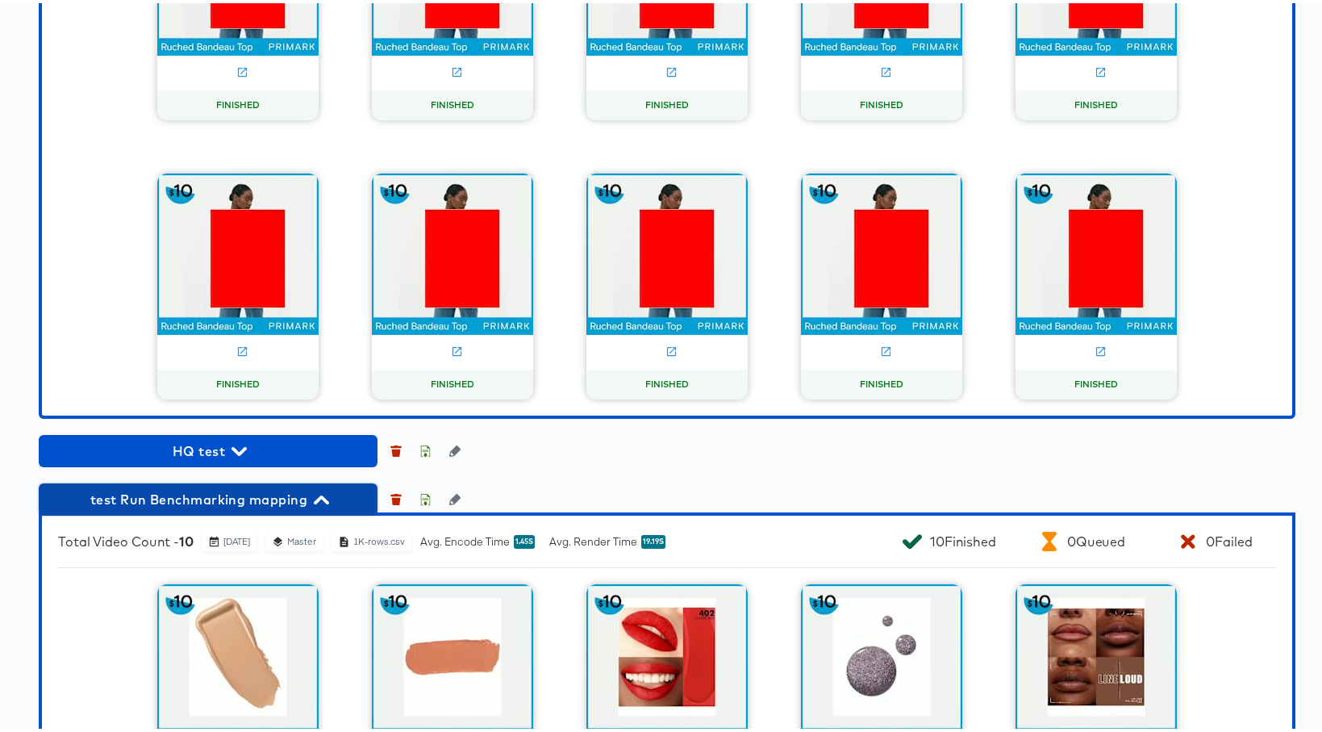
click at [198, 487] on span "test Run Benchmarking mapping" at bounding box center [208, 496] width 323 height 23
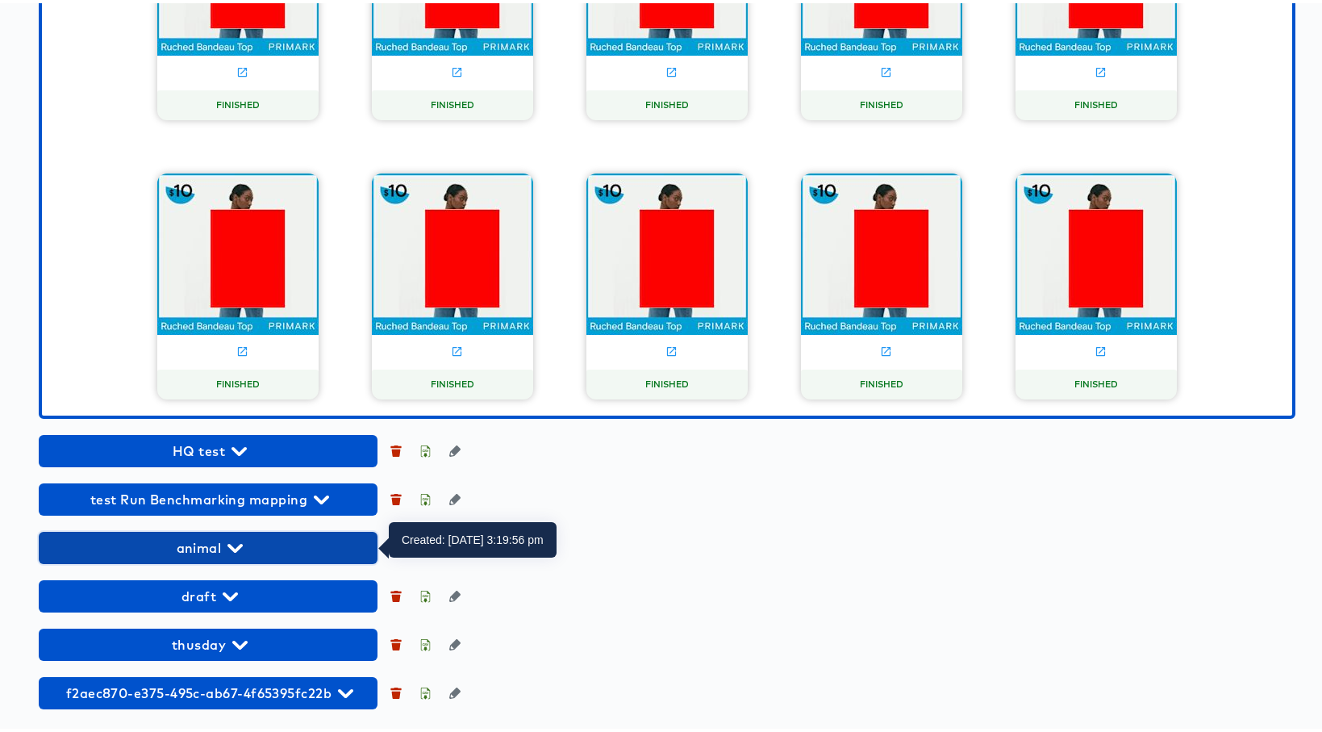
click at [205, 536] on span "animal" at bounding box center [208, 544] width 323 height 23
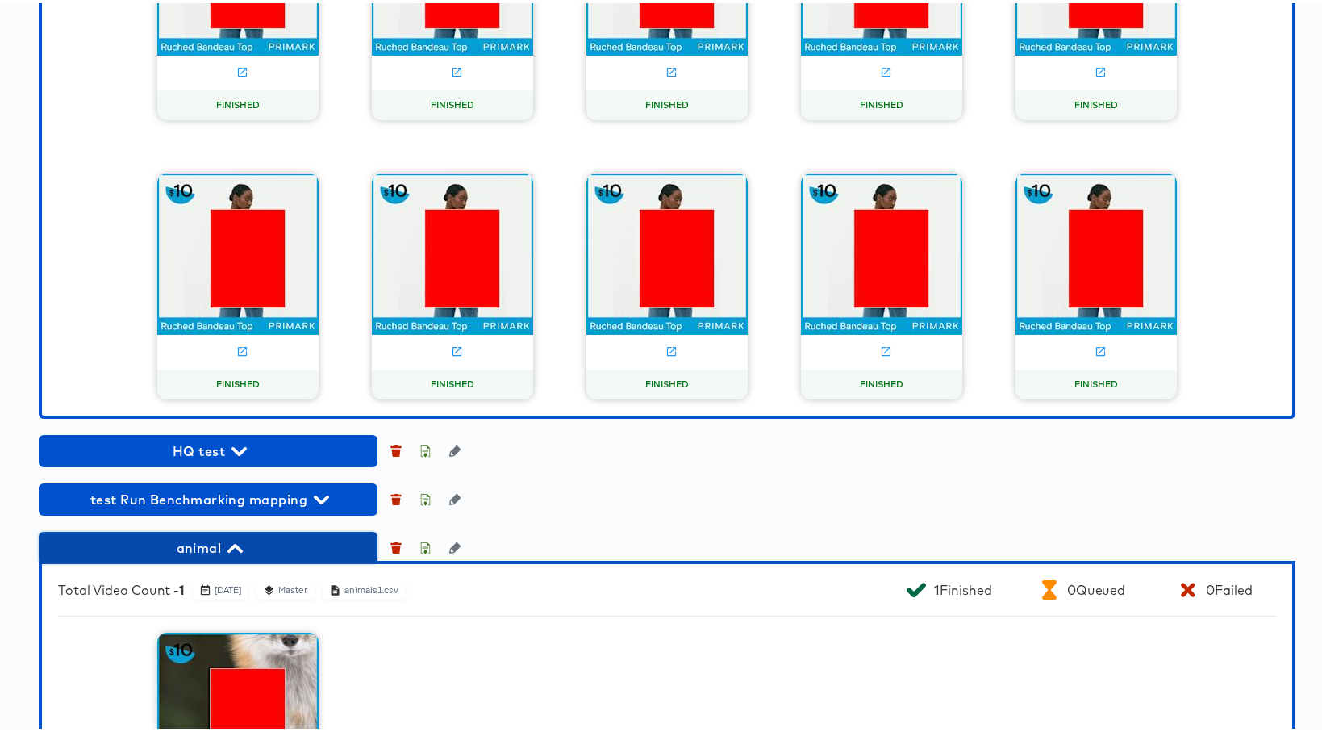
click at [215, 543] on span "animal" at bounding box center [208, 544] width 323 height 23
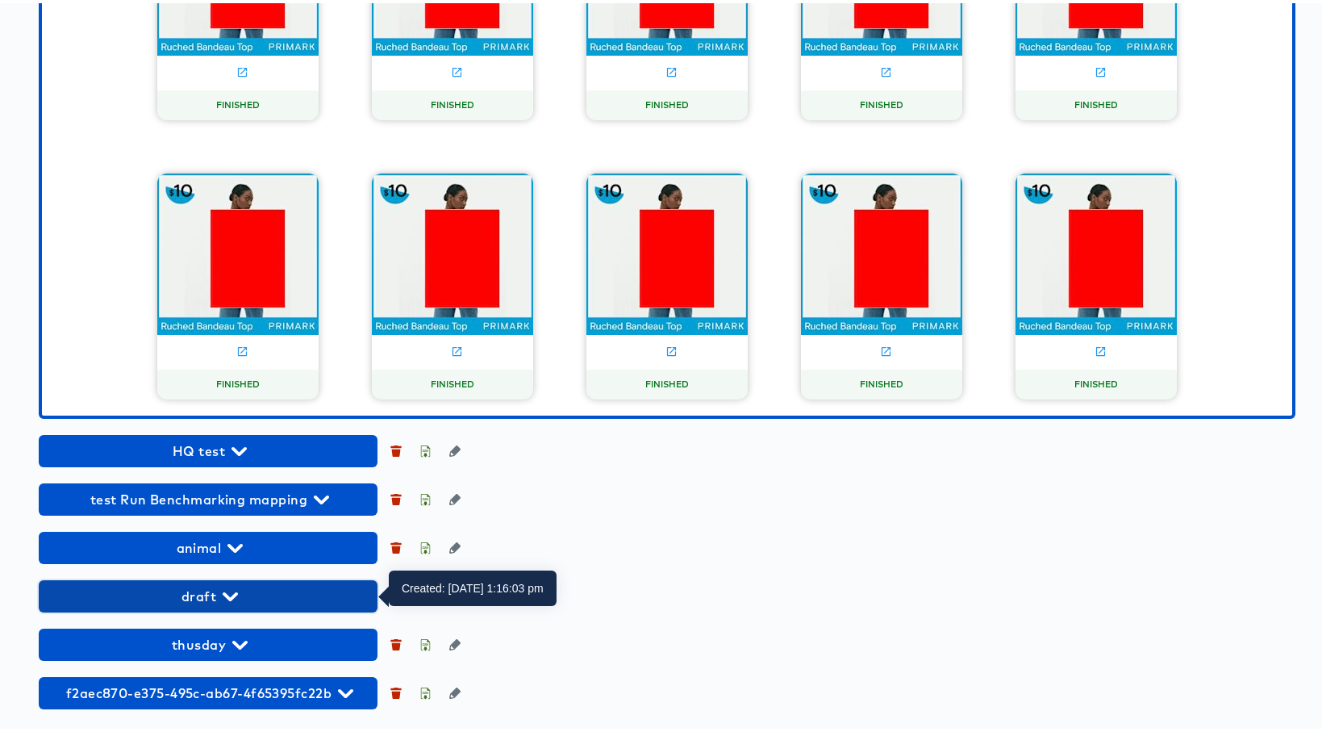
click at [221, 587] on span "draft" at bounding box center [208, 593] width 323 height 23
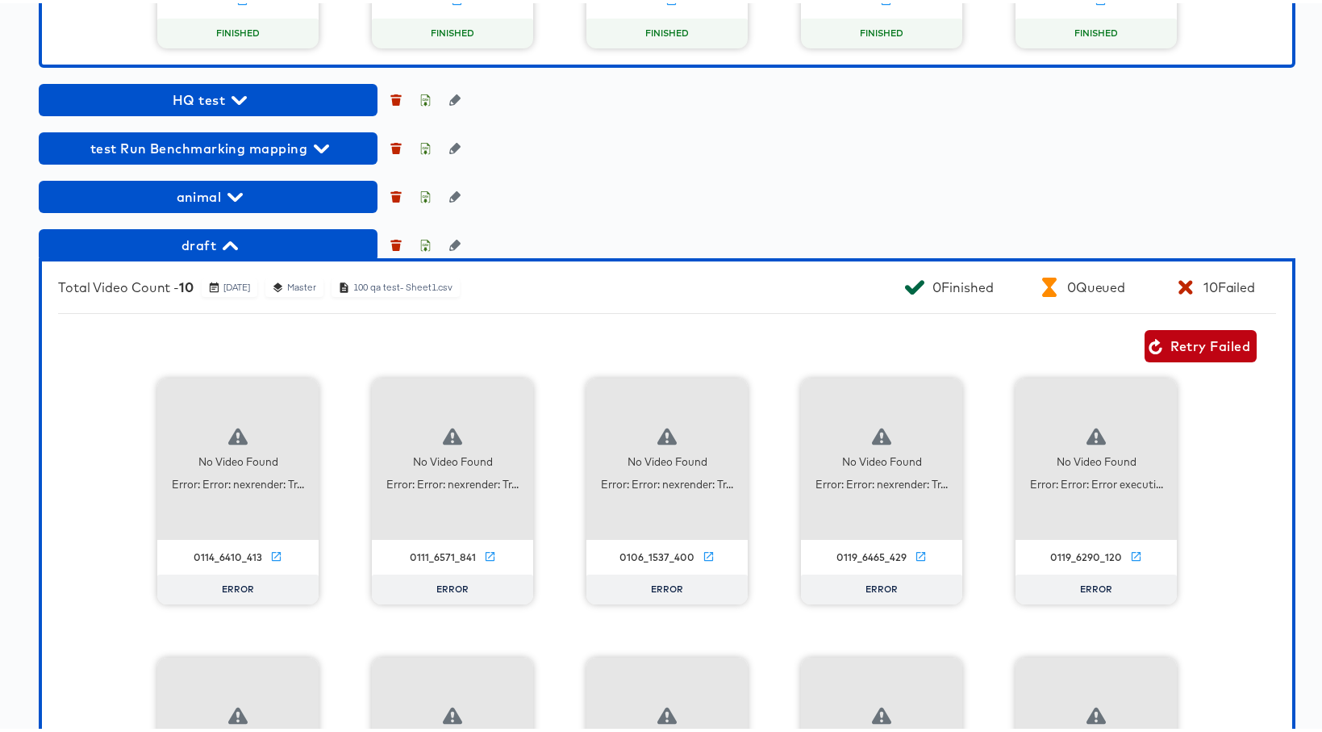
scroll to position [2399, 0]
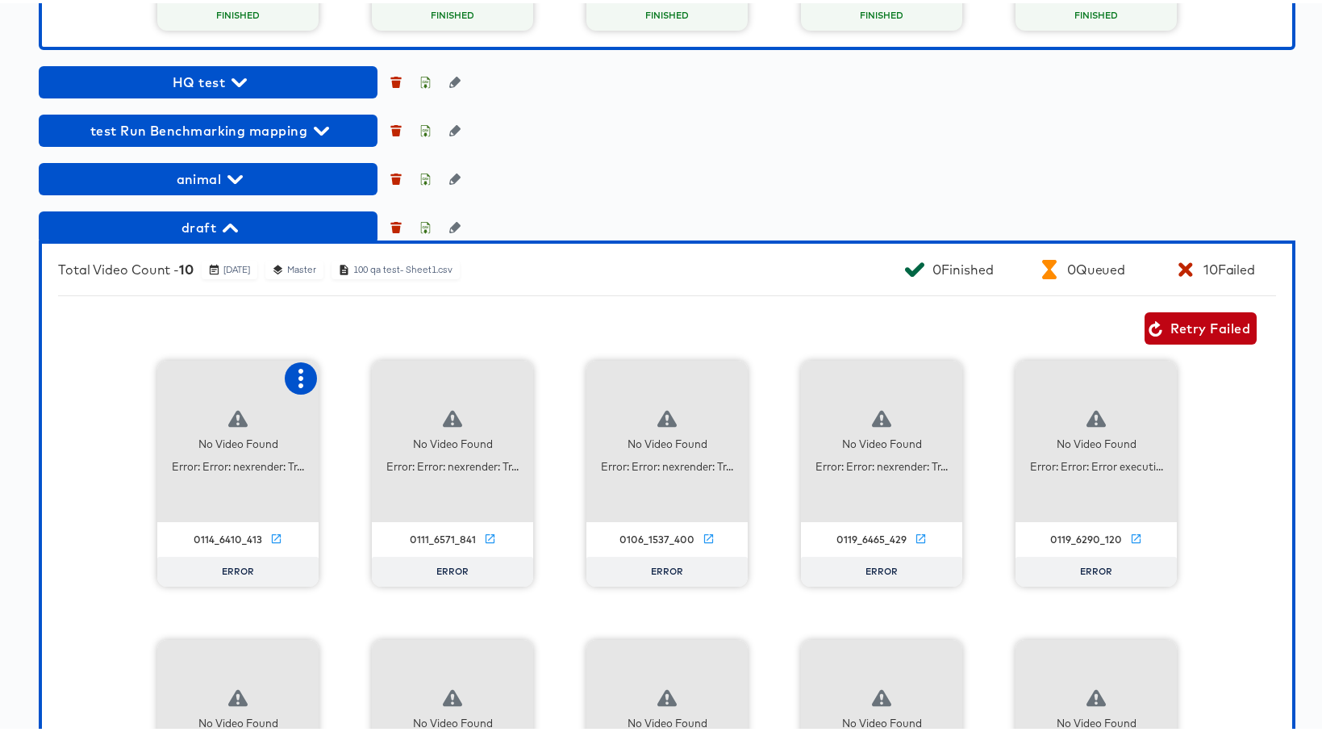
click at [296, 378] on icon "button" at bounding box center [300, 374] width 19 height 19
click at [369, 412] on div "Fix mapping" at bounding box center [380, 406] width 121 height 32
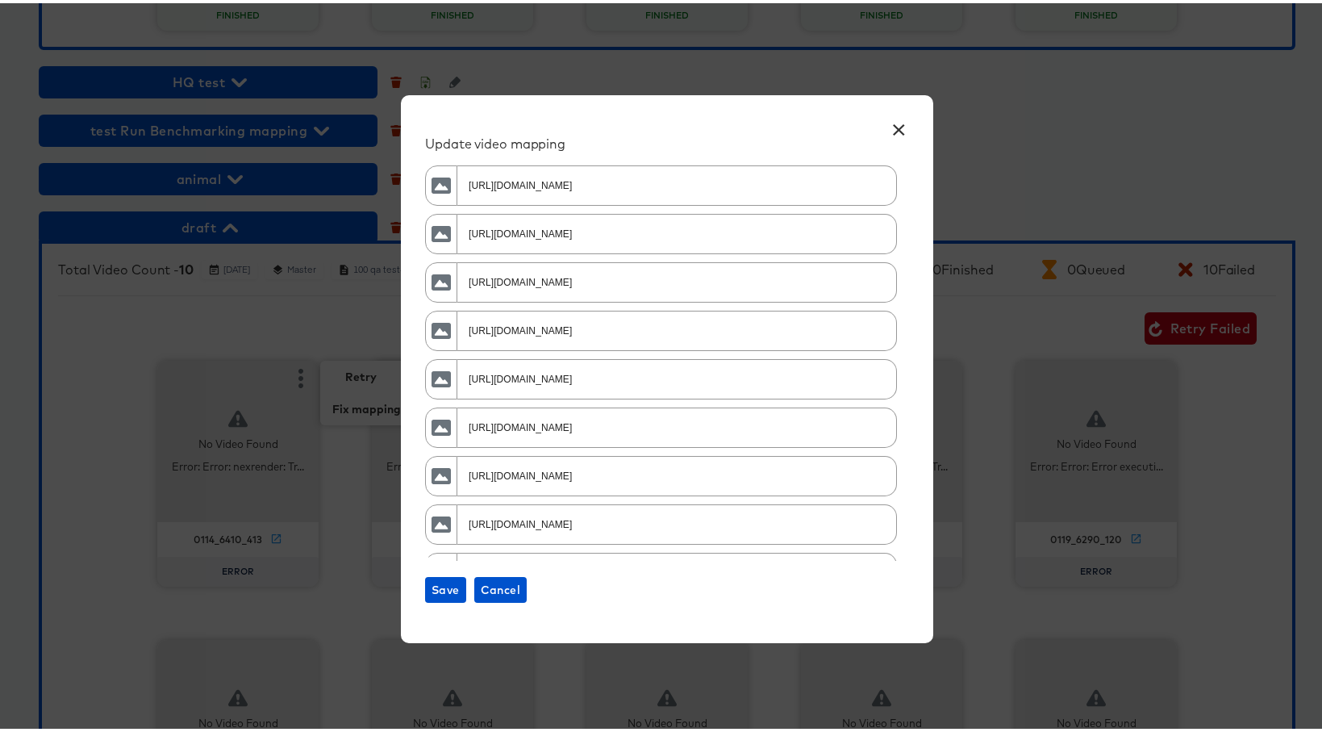
click at [896, 129] on button "×" at bounding box center [898, 122] width 29 height 29
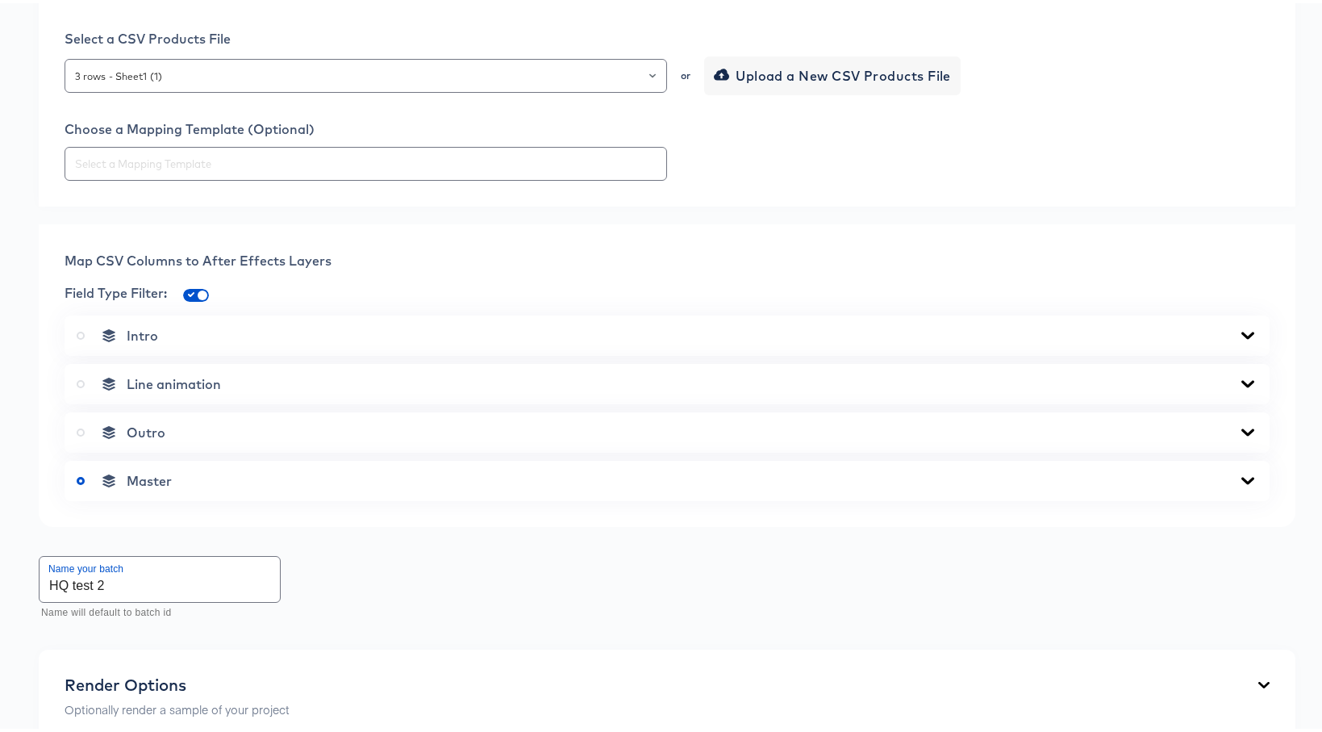
scroll to position [478, 0]
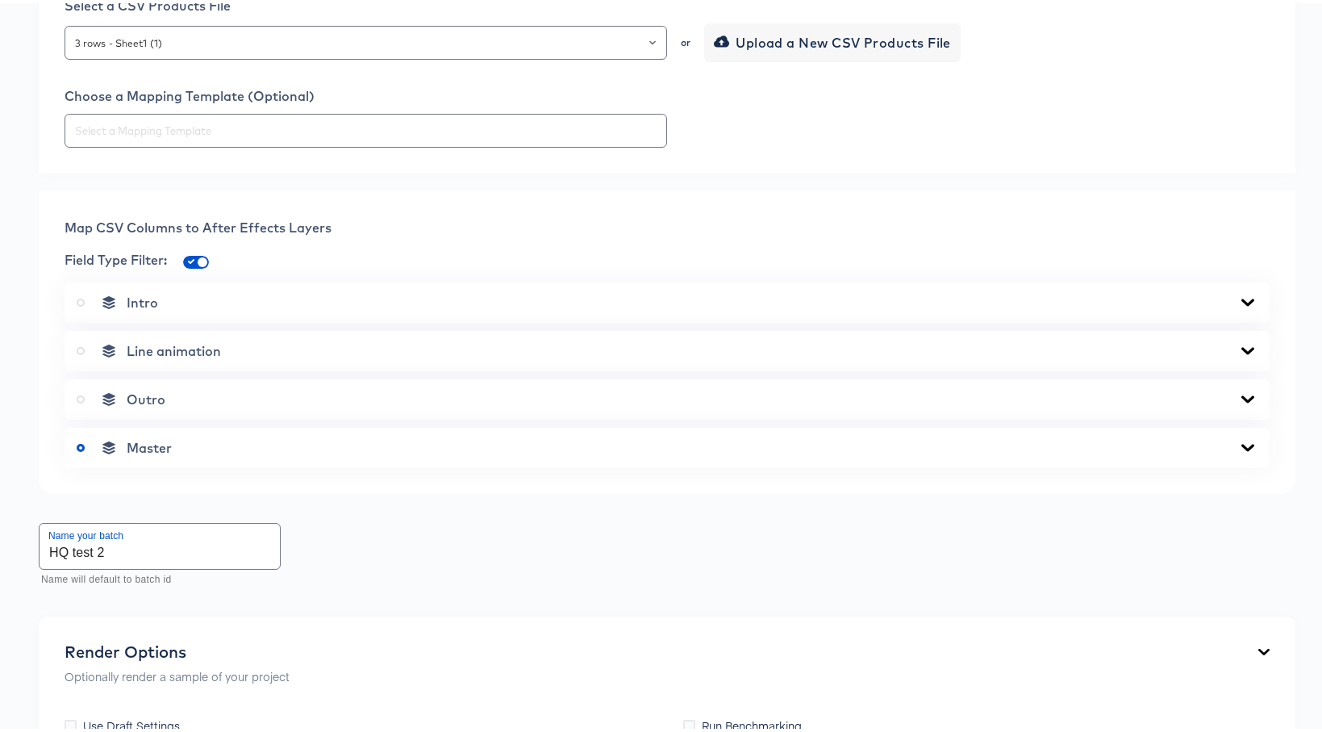
click at [172, 341] on span "Line animation" at bounding box center [174, 348] width 94 height 16
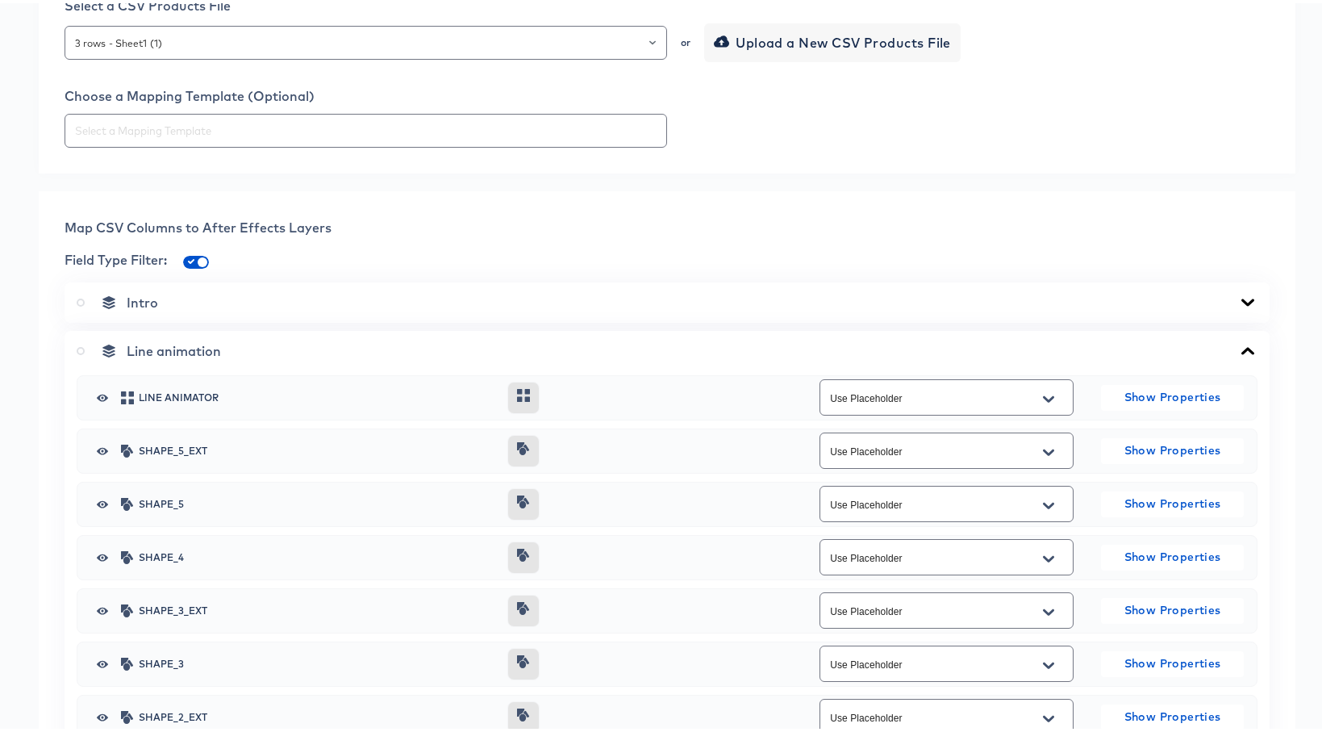
click at [105, 399] on icon "button" at bounding box center [102, 394] width 11 height 13
click at [92, 445] on button "button" at bounding box center [102, 447] width 24 height 13
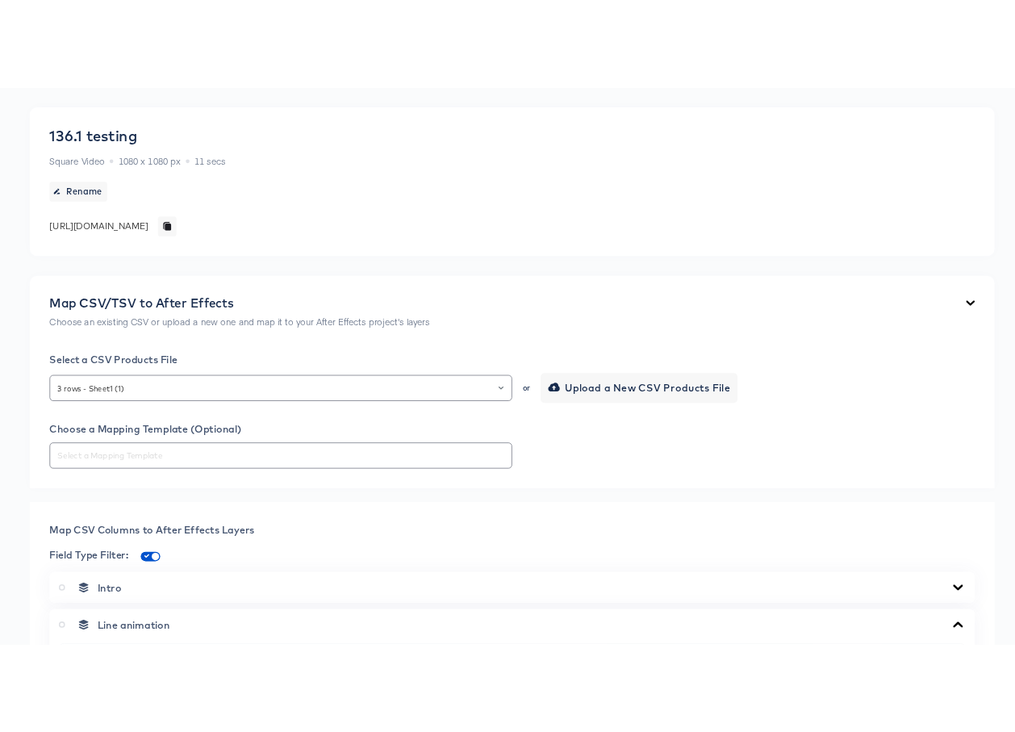
scroll to position [0, 0]
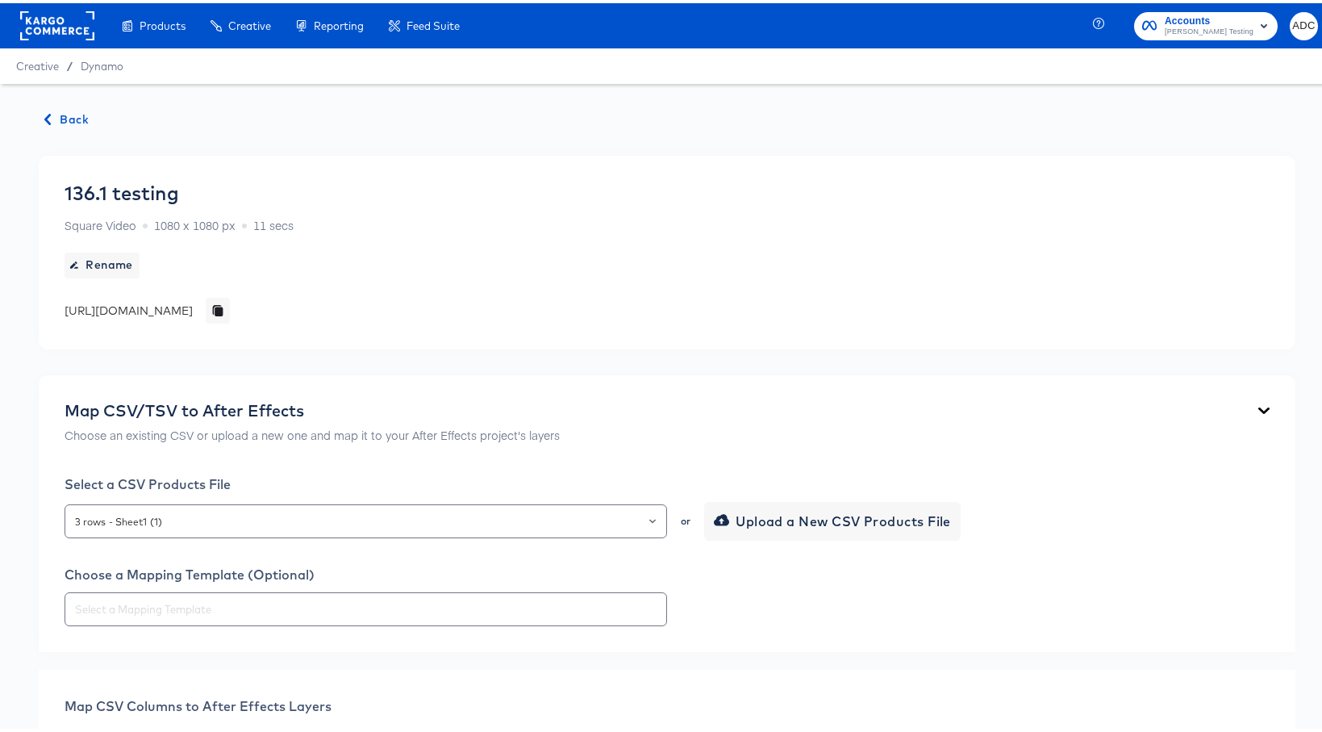
click at [77, 112] on span "Back" at bounding box center [67, 116] width 44 height 20
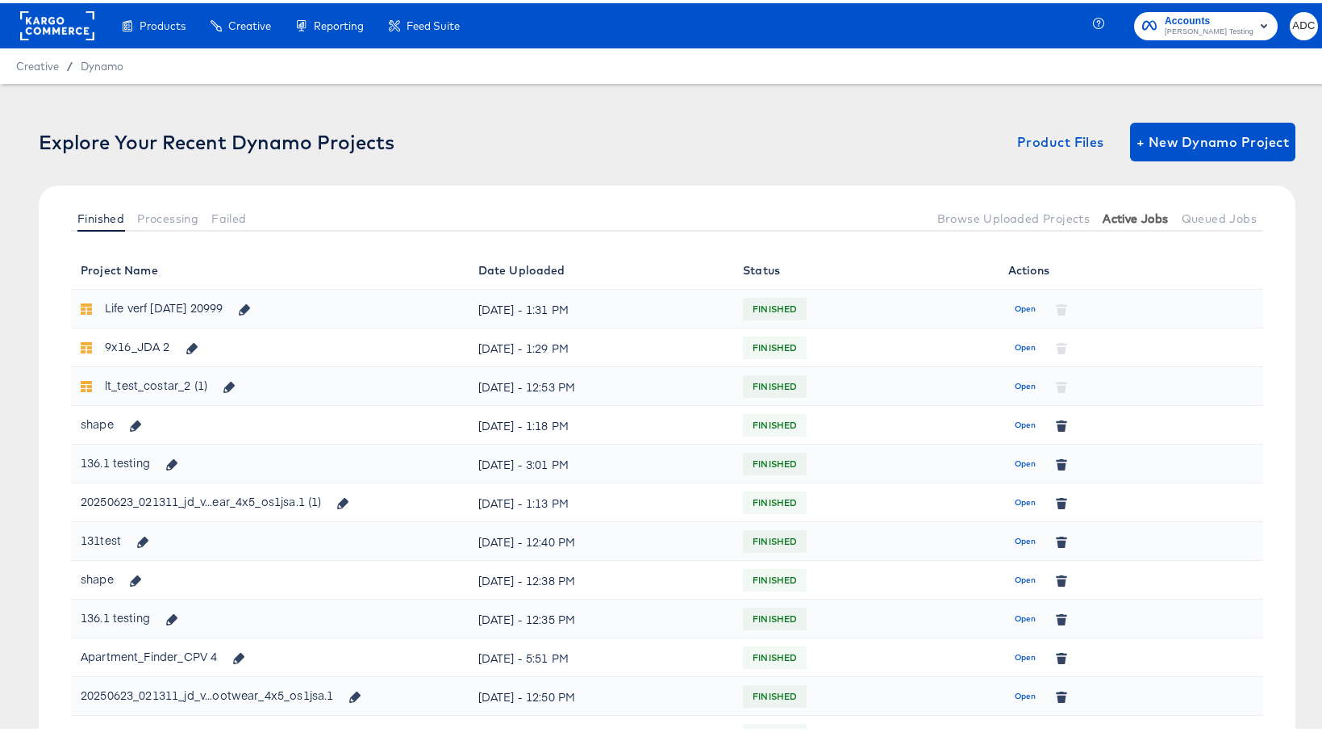
click at [1111, 211] on span "Active Jobs" at bounding box center [1135, 215] width 65 height 13
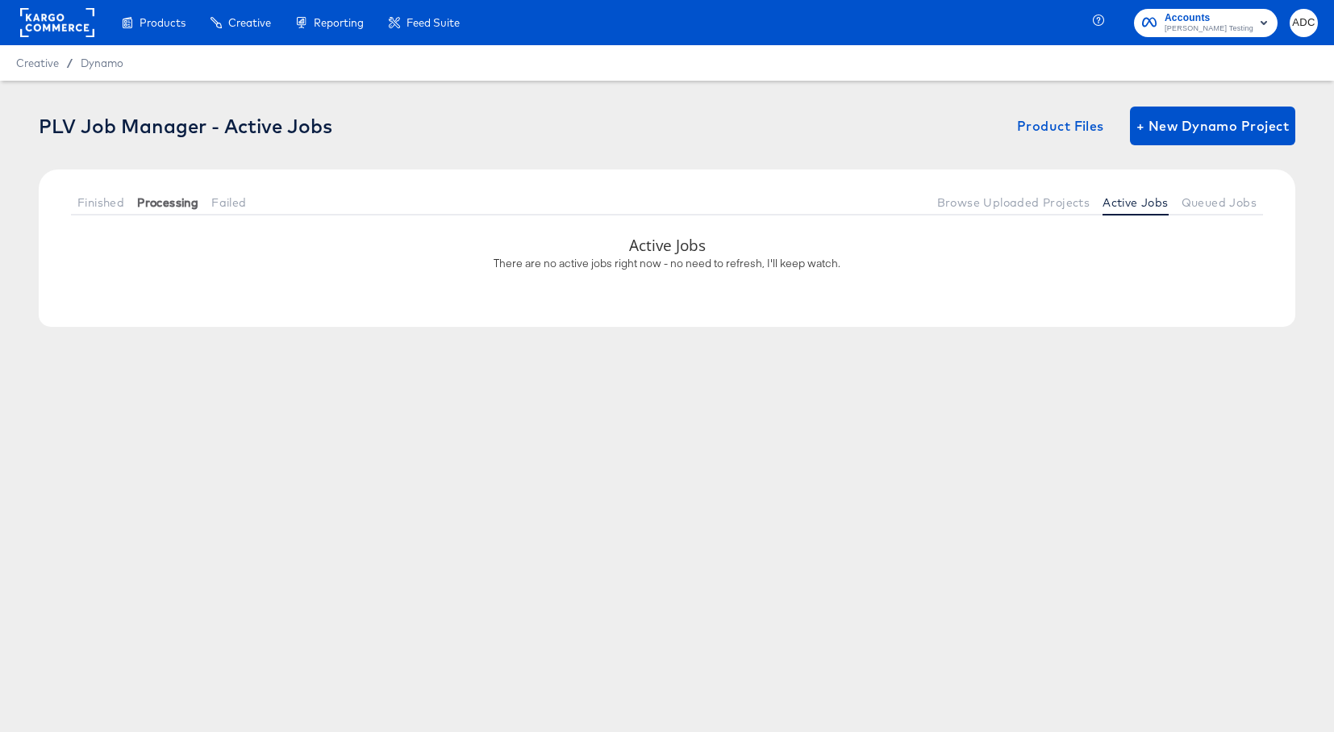
click at [185, 197] on span "Processing" at bounding box center [167, 202] width 61 height 13
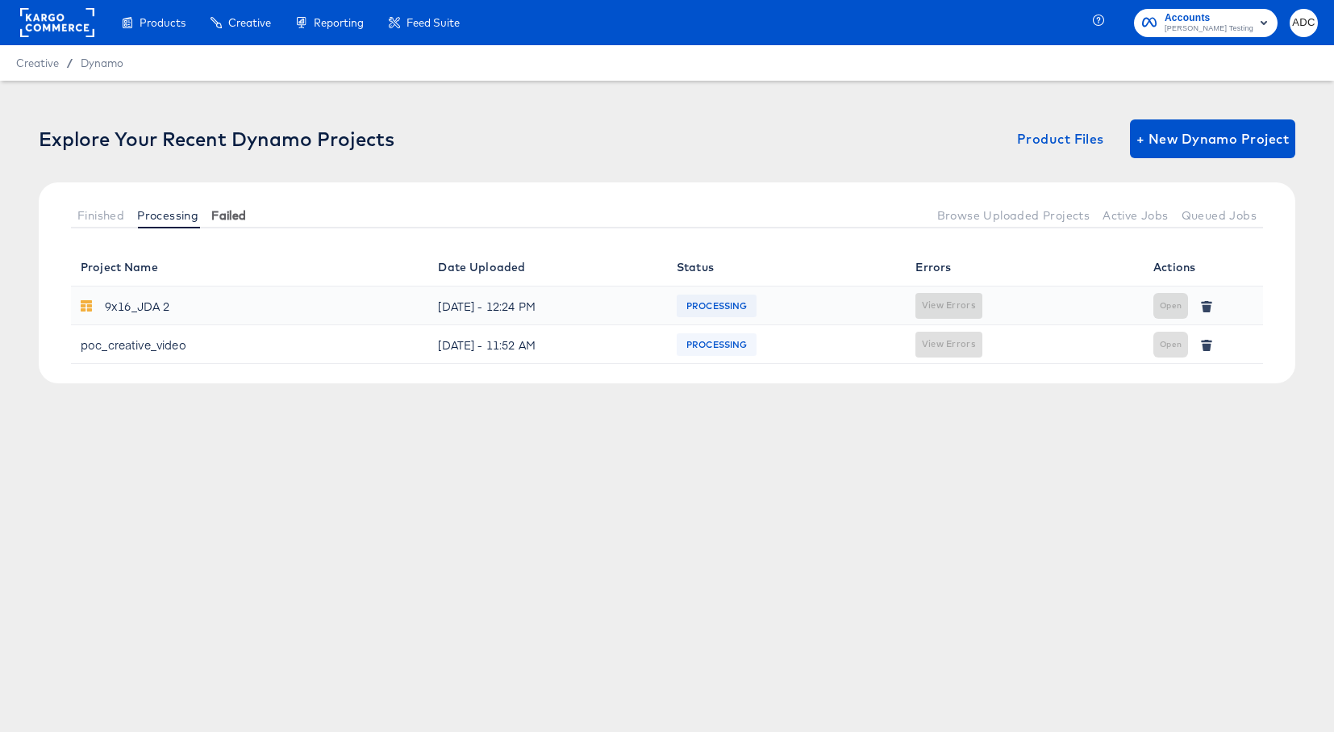
click at [224, 217] on span "Failed" at bounding box center [228, 215] width 35 height 13
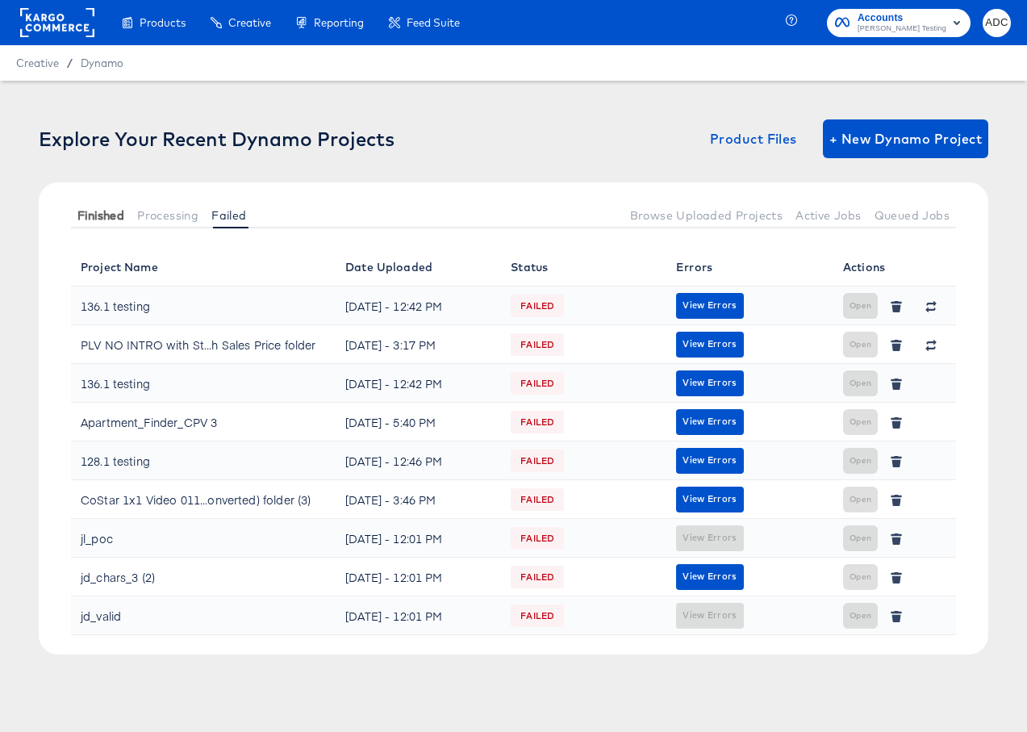
click at [90, 209] on span "Finished" at bounding box center [100, 215] width 47 height 13
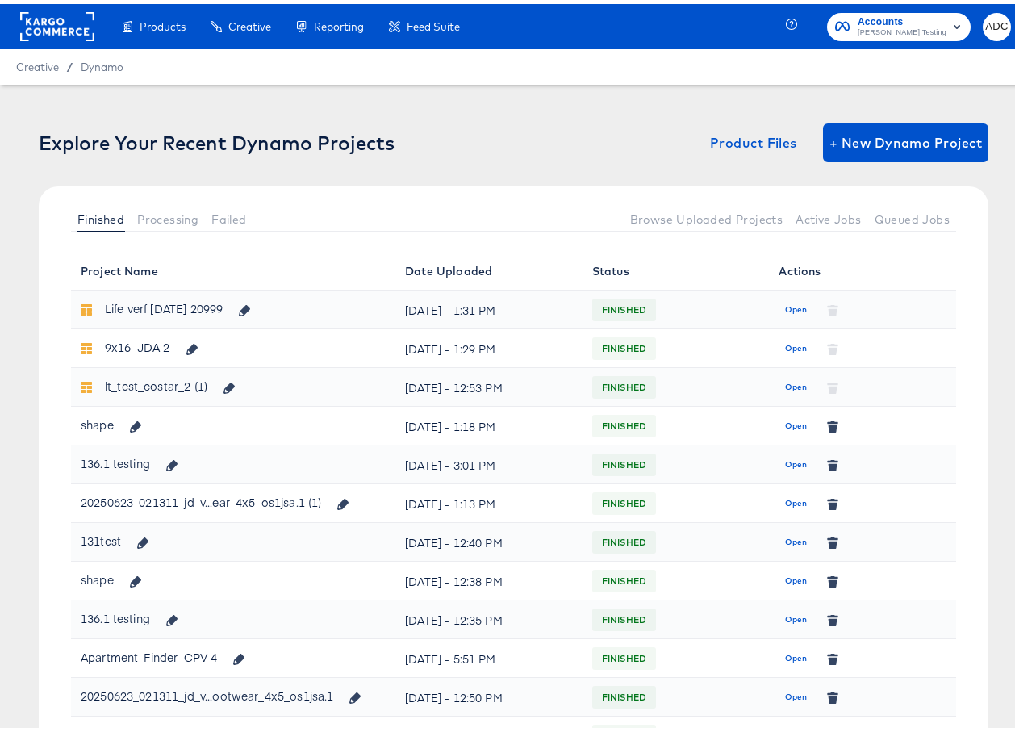
click at [610, 269] on th "Status" at bounding box center [676, 267] width 187 height 39
click at [449, 265] on th "Date Uploaded" at bounding box center [488, 267] width 187 height 39
click at [789, 307] on span "Open" at bounding box center [796, 306] width 22 height 15
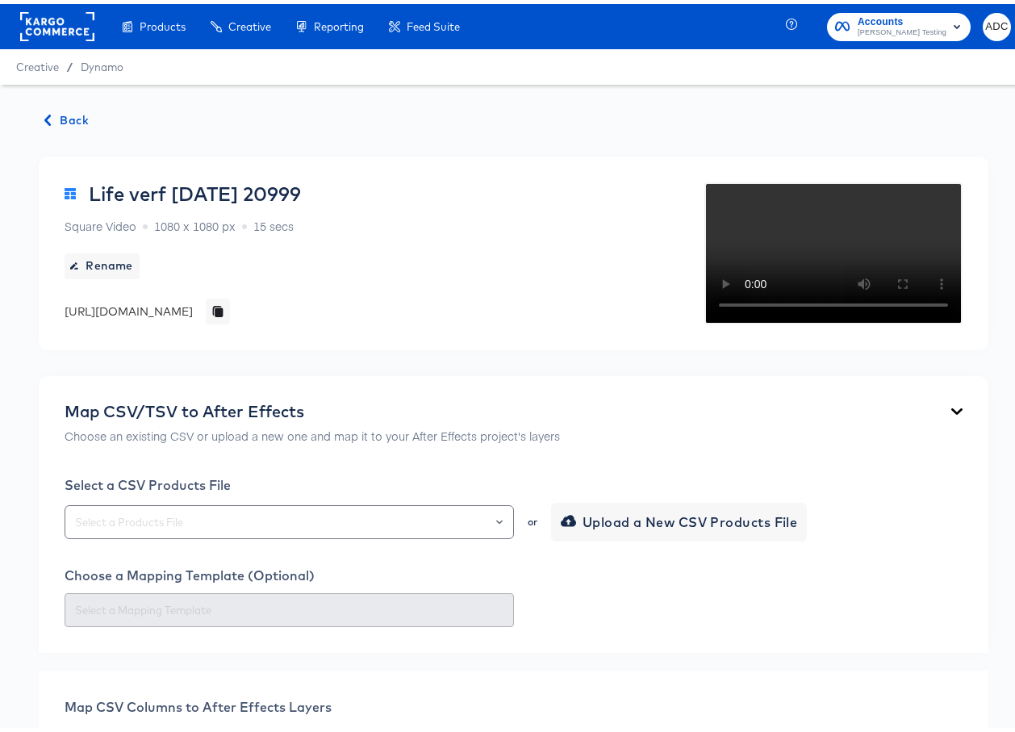
click at [60, 110] on span "Back" at bounding box center [67, 116] width 44 height 20
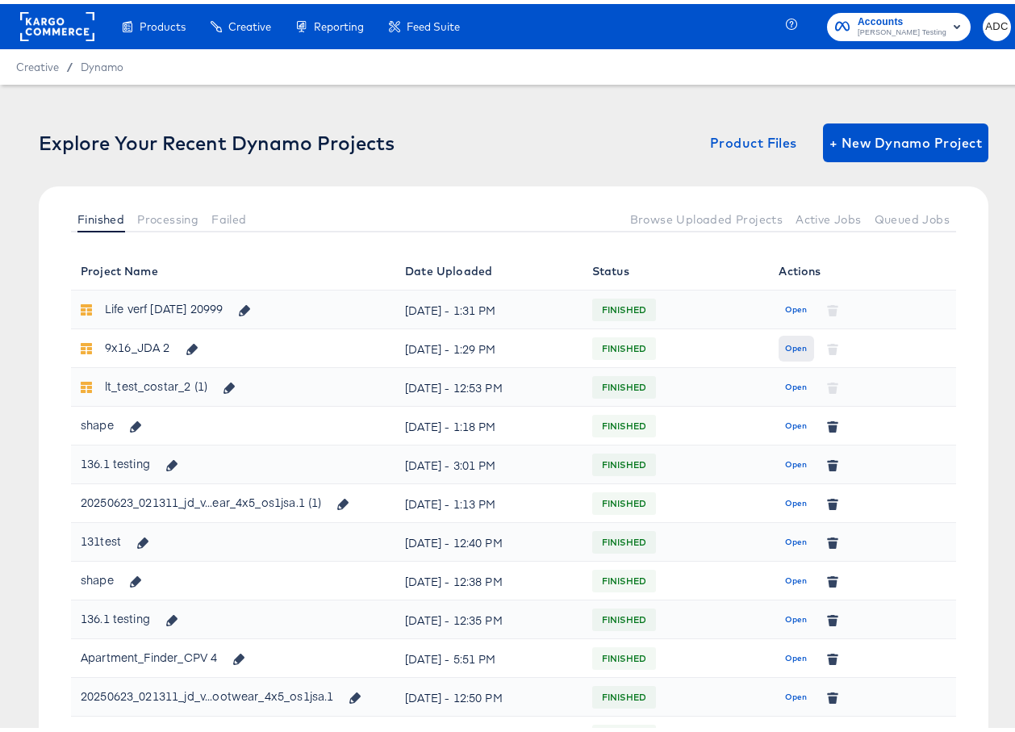
click at [785, 343] on span "Open" at bounding box center [796, 344] width 22 height 15
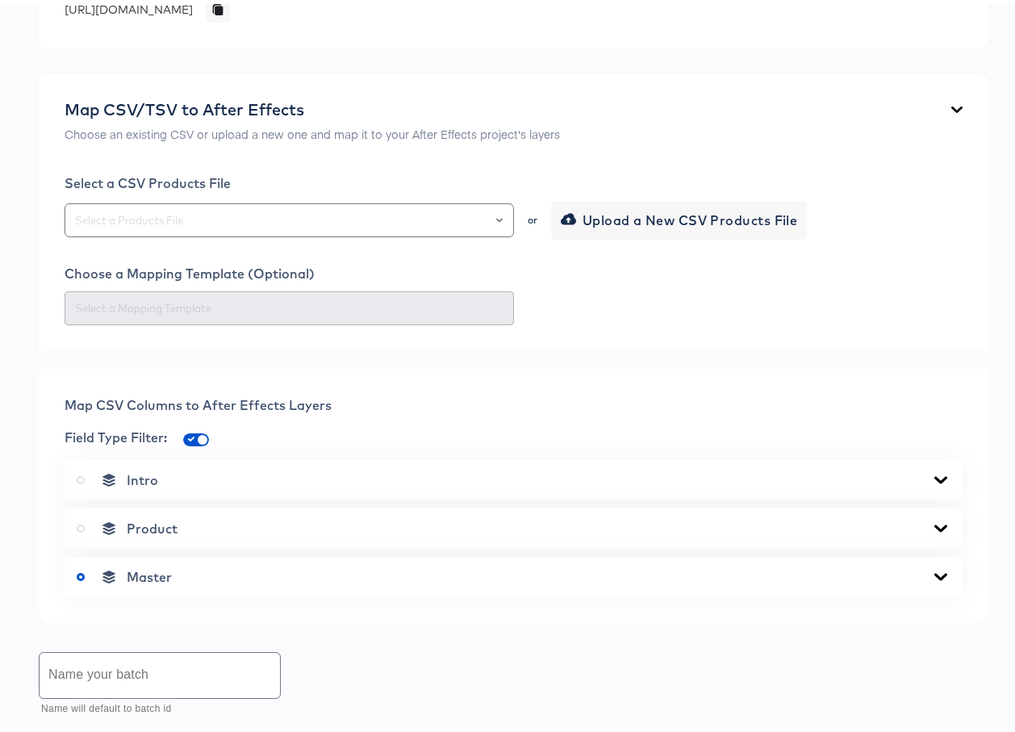
scroll to position [723, 0]
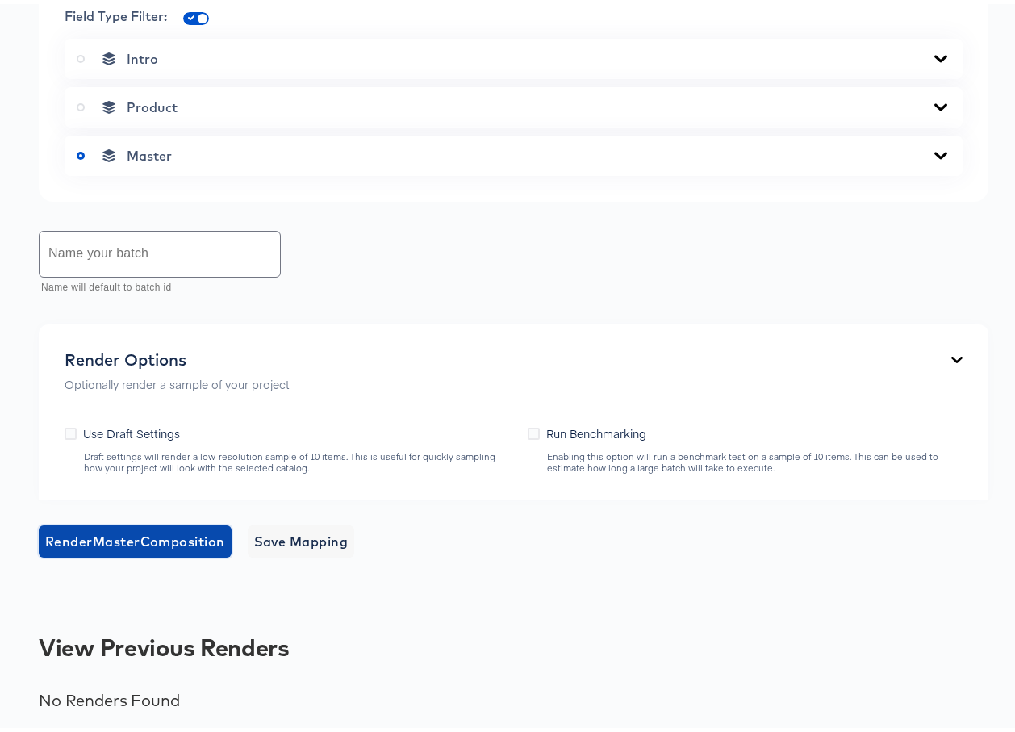
click at [125, 537] on span "Render Master Composition" at bounding box center [135, 537] width 180 height 23
drag, startPoint x: 125, startPoint y: 537, endPoint x: 266, endPoint y: 438, distance: 172.1
click at [265, 438] on div "Back 9x16_JDA 2 Portrait Video 1080 x 1920 px 12 secs Rename https://dynamo-vid…" at bounding box center [513, 45] width 1027 height 1374
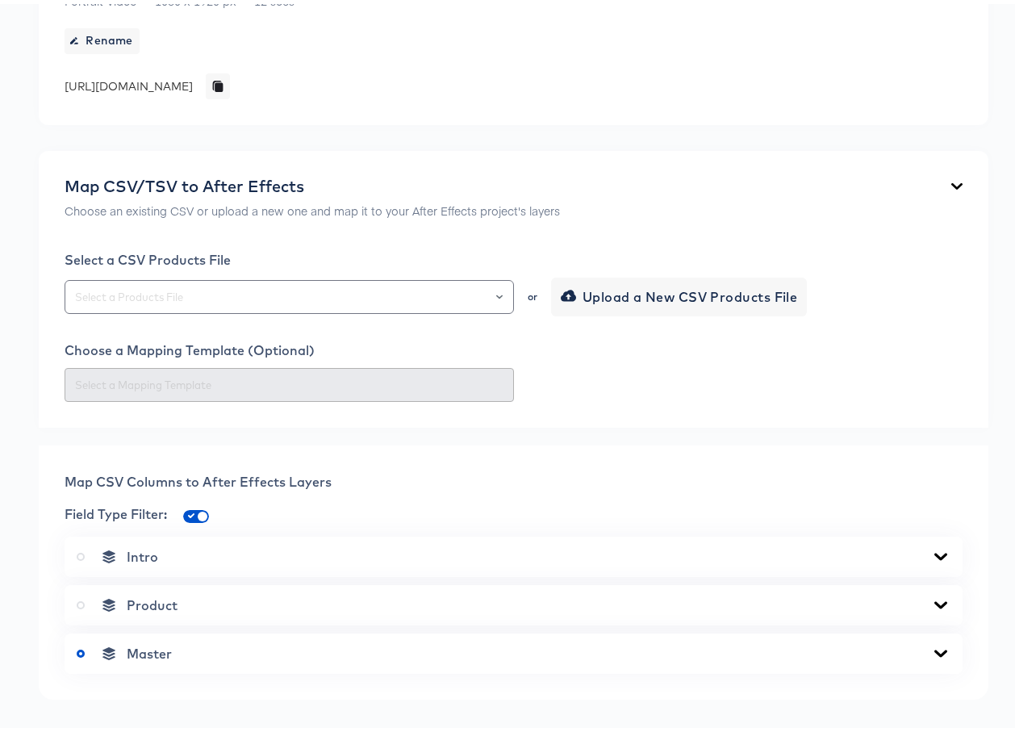
scroll to position [223, 0]
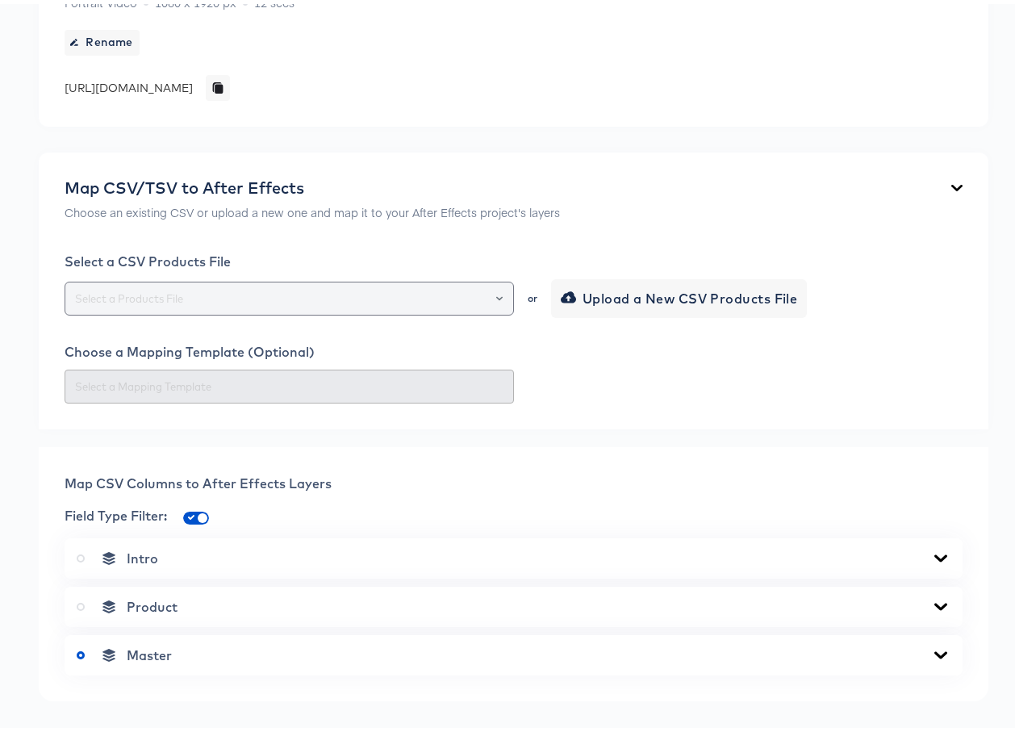
drag, startPoint x: 152, startPoint y: 323, endPoint x: 156, endPoint y: 302, distance: 21.2
click at [152, 322] on div "Select a CSV Products File or Upload a New CSV Products File Choose a Mapping T…" at bounding box center [514, 324] width 898 height 150
click at [157, 299] on input "text" at bounding box center [289, 295] width 435 height 19
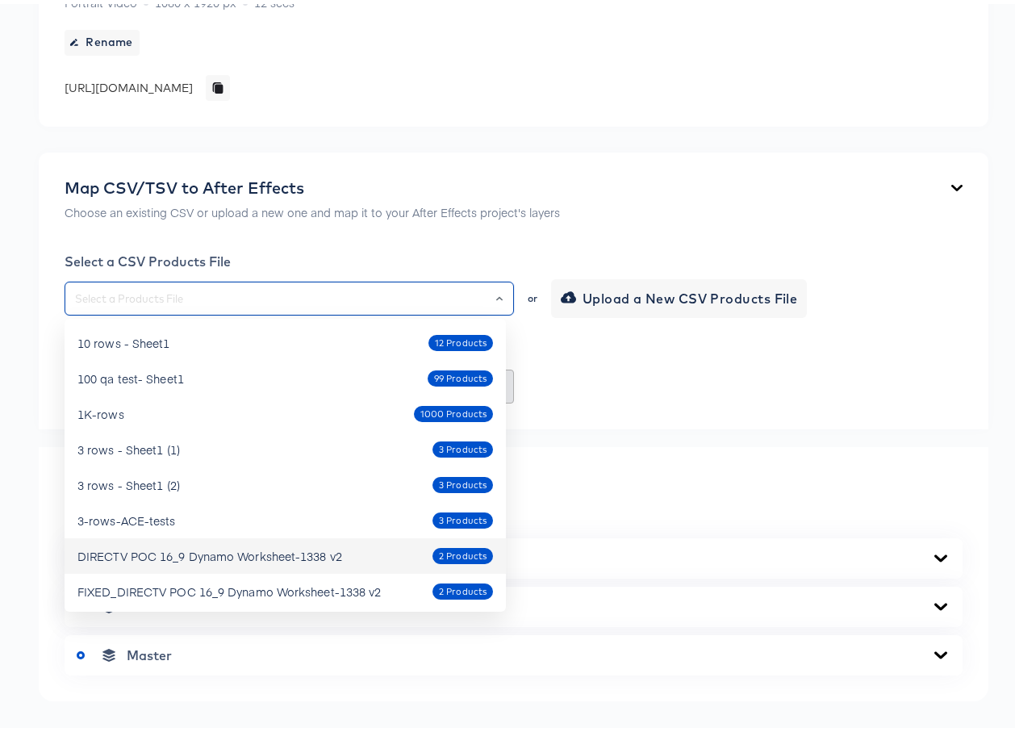
click at [211, 542] on div "DIRECTV POC 16_9 Dynamo Worksheet-1338 v2 2 Products" at bounding box center [285, 552] width 416 height 26
type input "DIRECTV POC 16_9 Dynamo Worksheet-1338 v2"
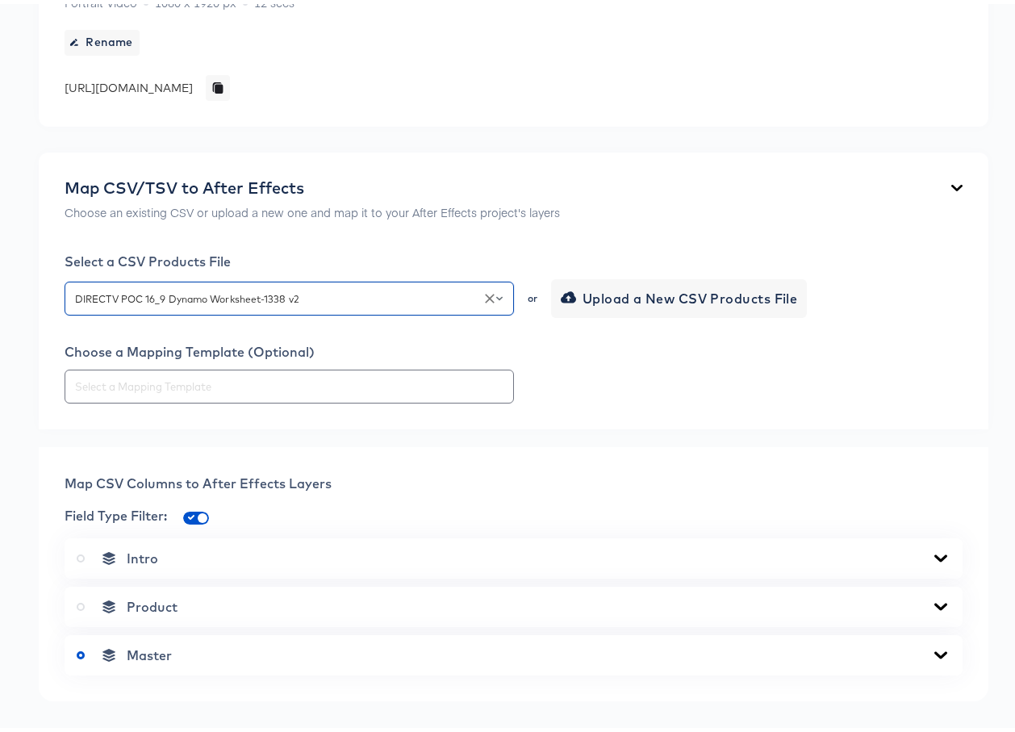
scroll to position [723, 0]
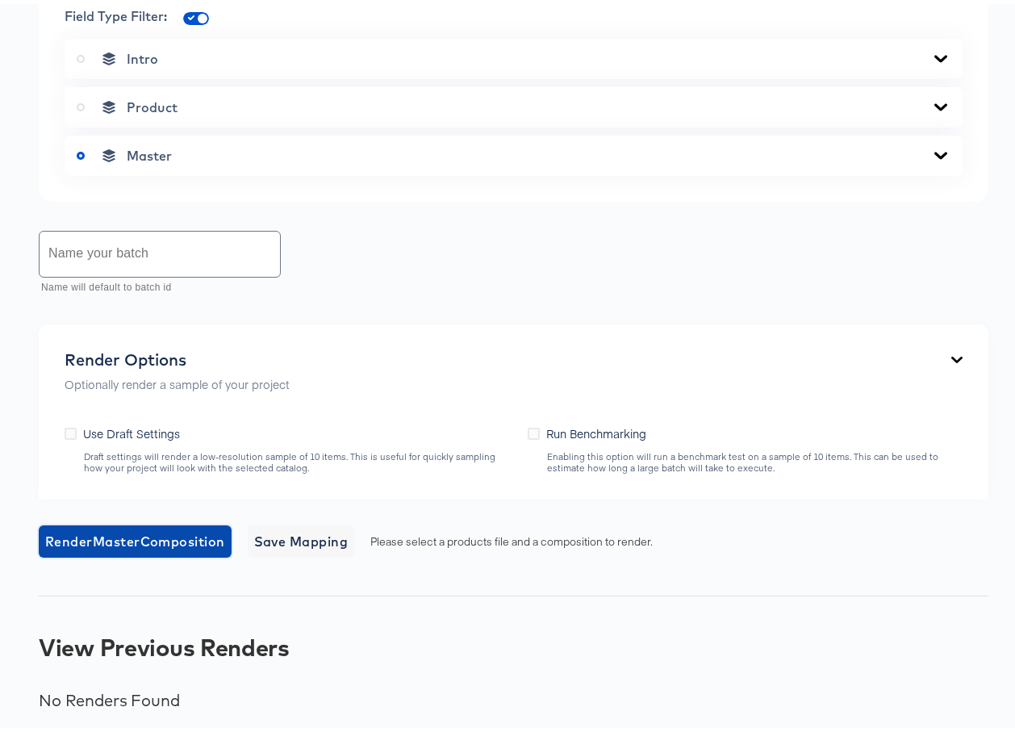
click at [132, 545] on span "Render Master Composition" at bounding box center [135, 537] width 180 height 23
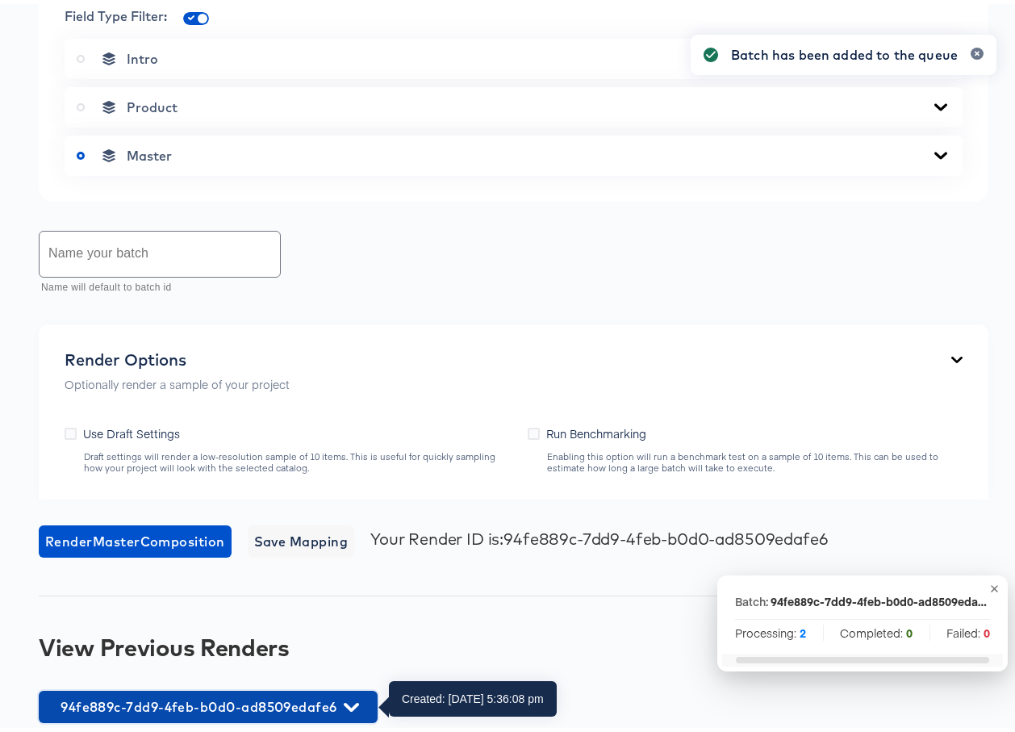
click at [290, 698] on span "94fe889c-7dd9-4feb-b0d0-ad8509edafe6" at bounding box center [208, 702] width 323 height 23
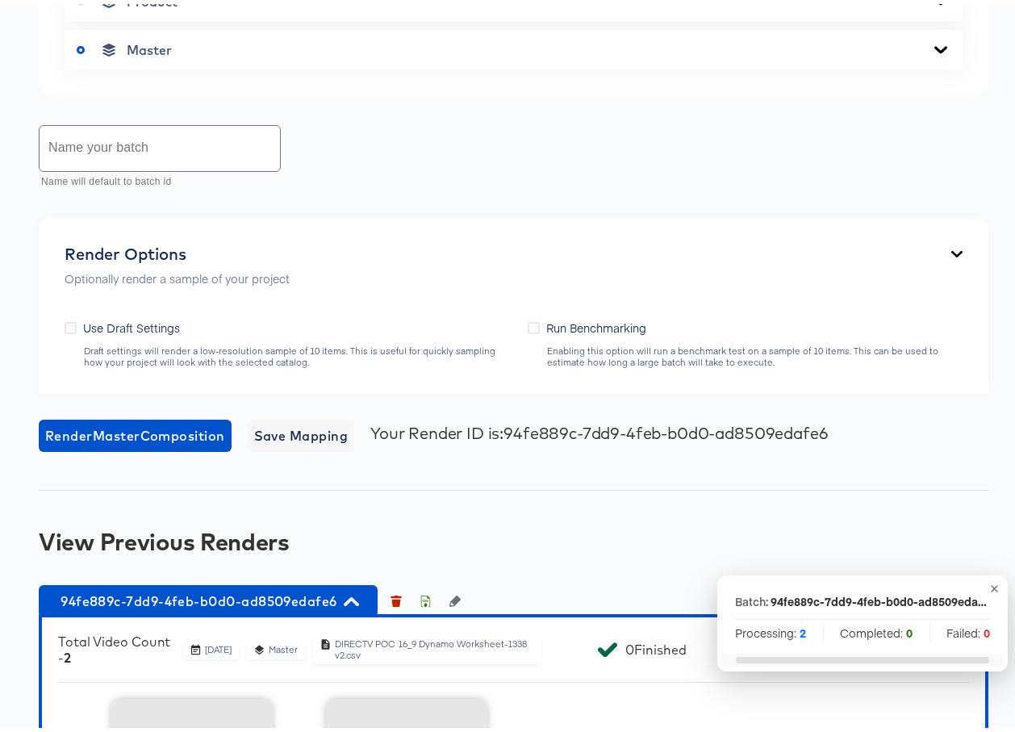
scroll to position [1063, 0]
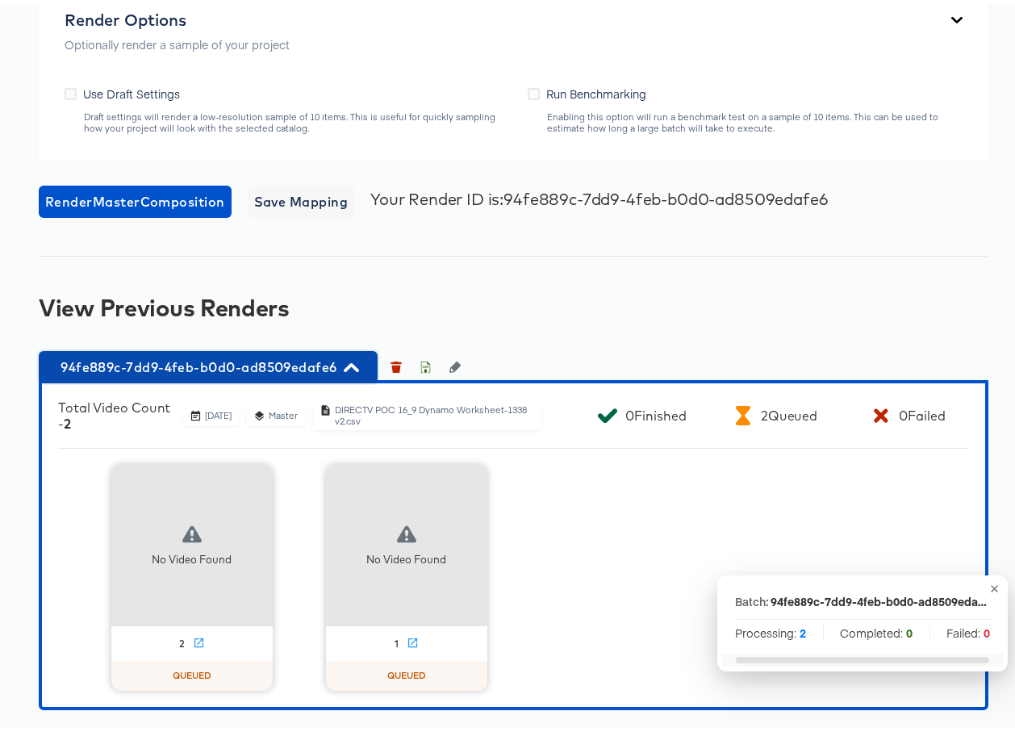
click at [248, 364] on span "94fe889c-7dd9-4feb-b0d0-ad8509edafe6" at bounding box center [208, 363] width 323 height 23
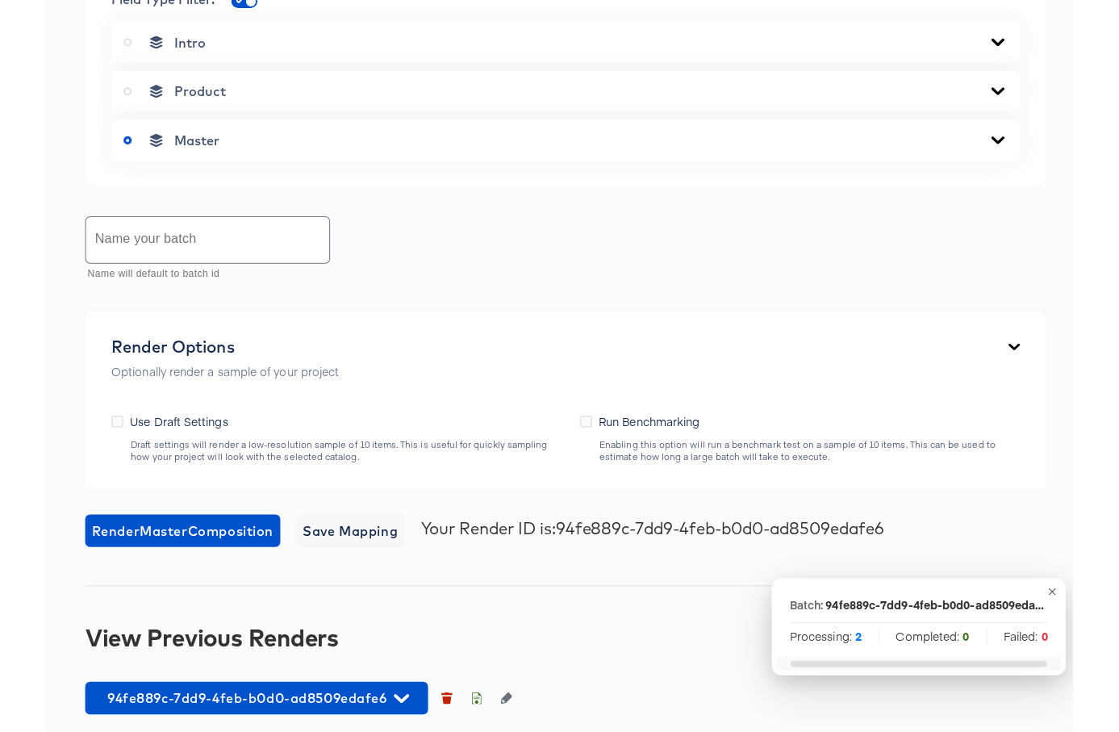
scroll to position [736, 0]
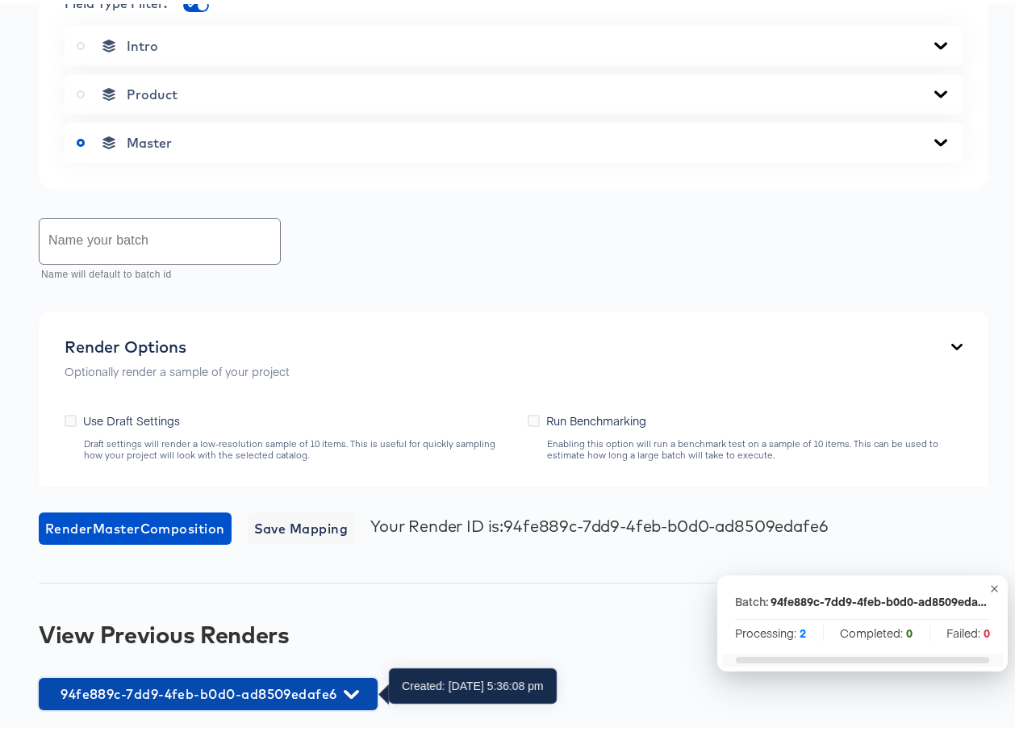
click at [223, 679] on span "94fe889c-7dd9-4feb-b0d0-ad8509edafe6" at bounding box center [208, 690] width 323 height 23
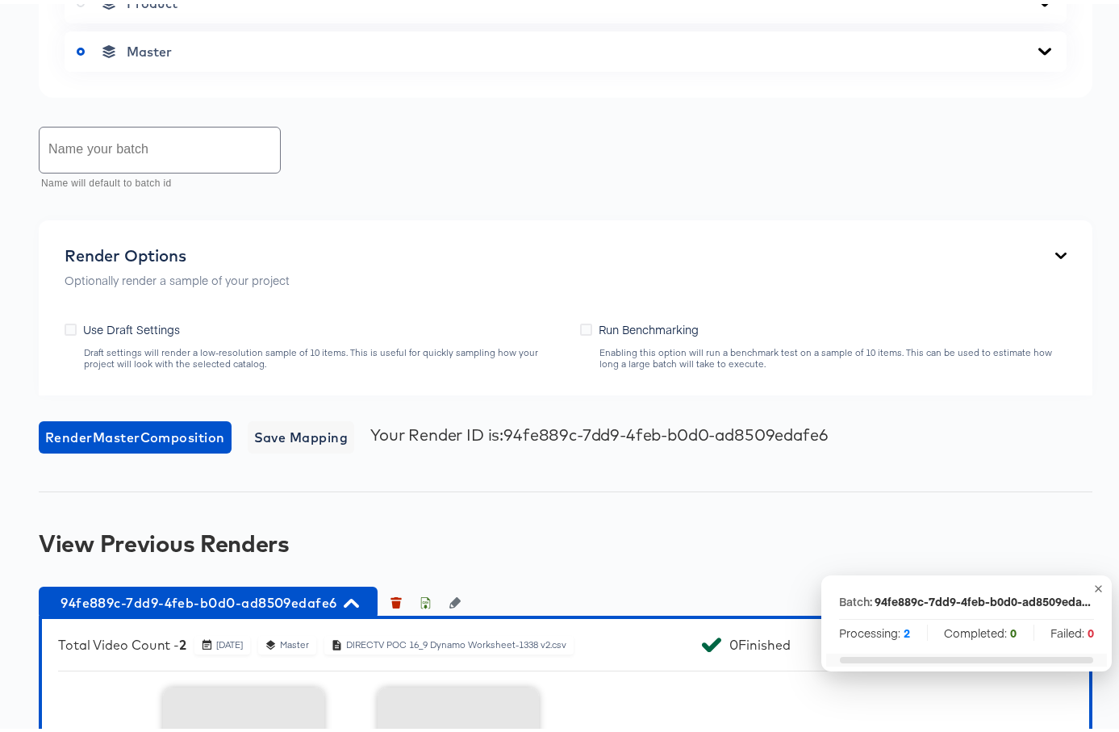
scroll to position [1050, 0]
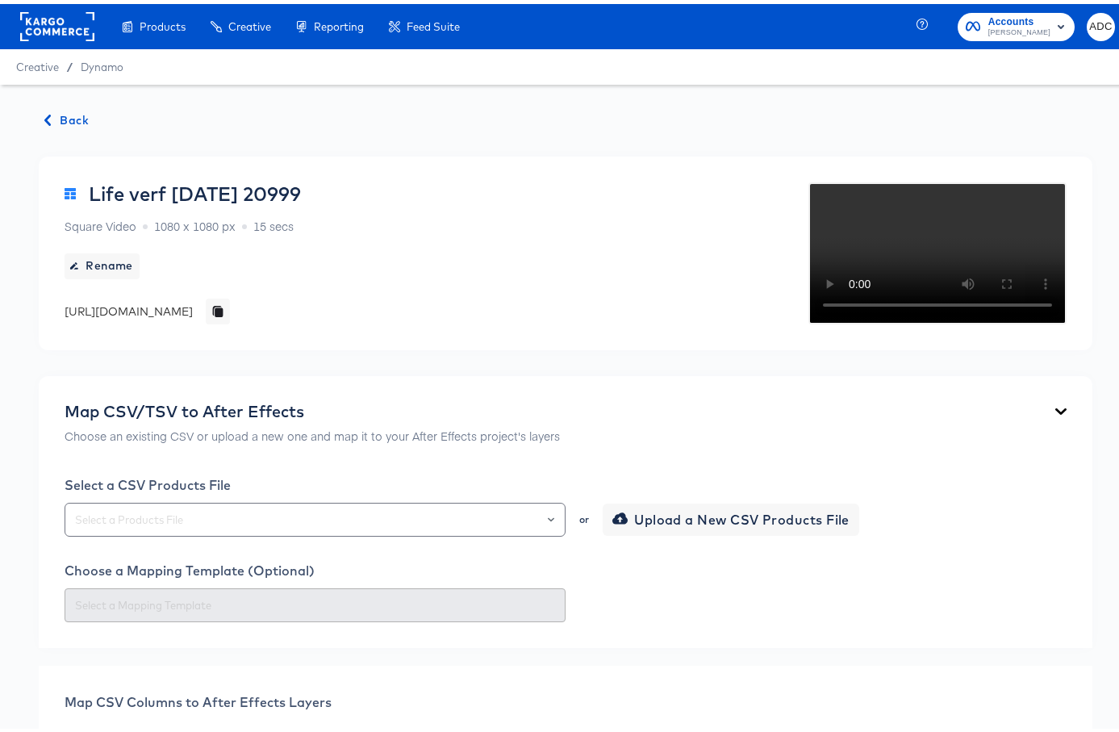
drag, startPoint x: 35, startPoint y: 82, endPoint x: 44, endPoint y: 94, distance: 15.0
click at [52, 112] on icon "button" at bounding box center [47, 116] width 11 height 11
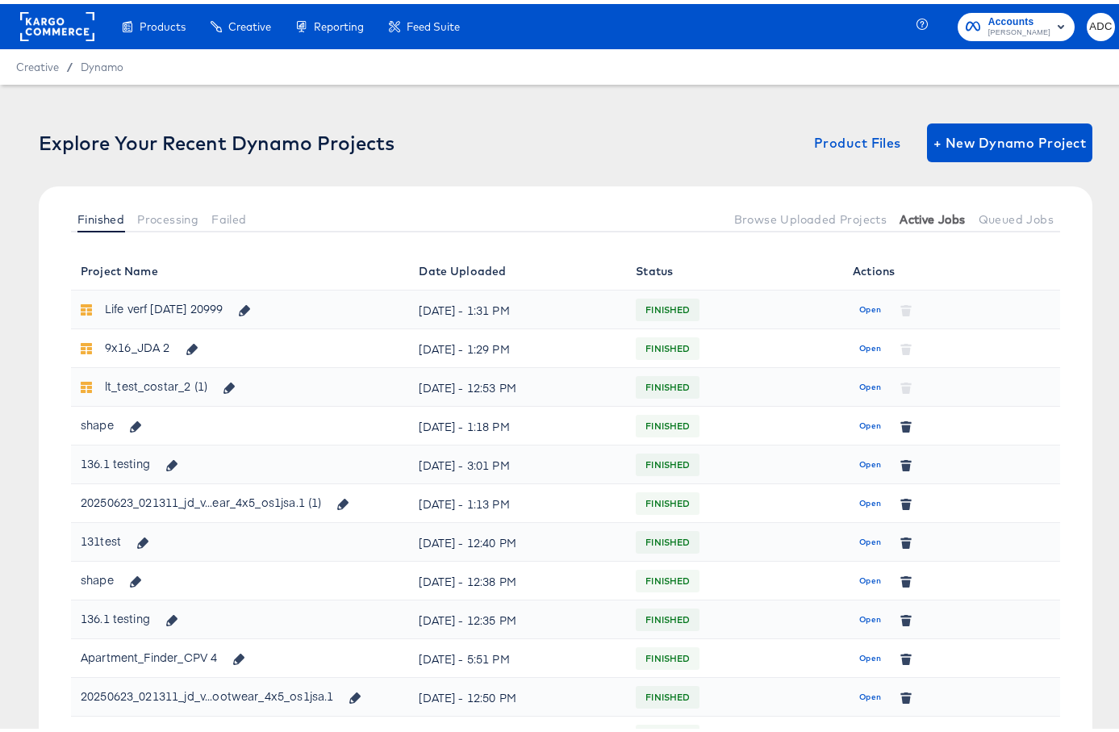
click at [936, 215] on span "Active Jobs" at bounding box center [932, 215] width 65 height 13
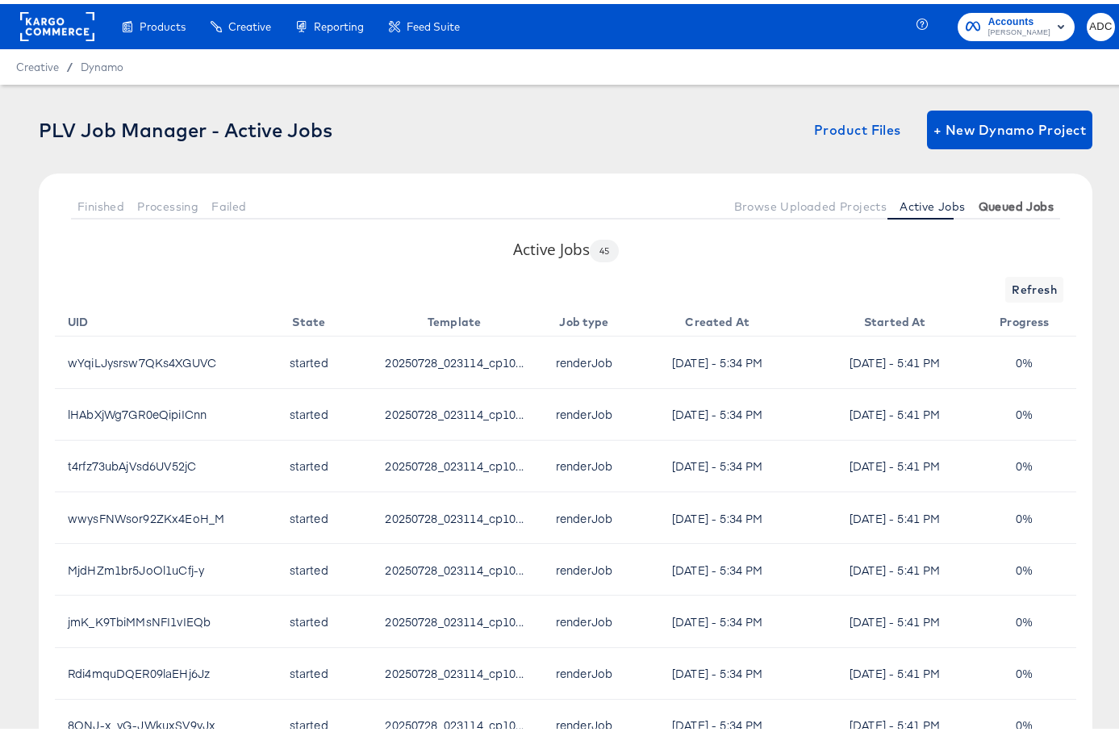
click at [1017, 196] on span "Queued Jobs" at bounding box center [1016, 202] width 75 height 13
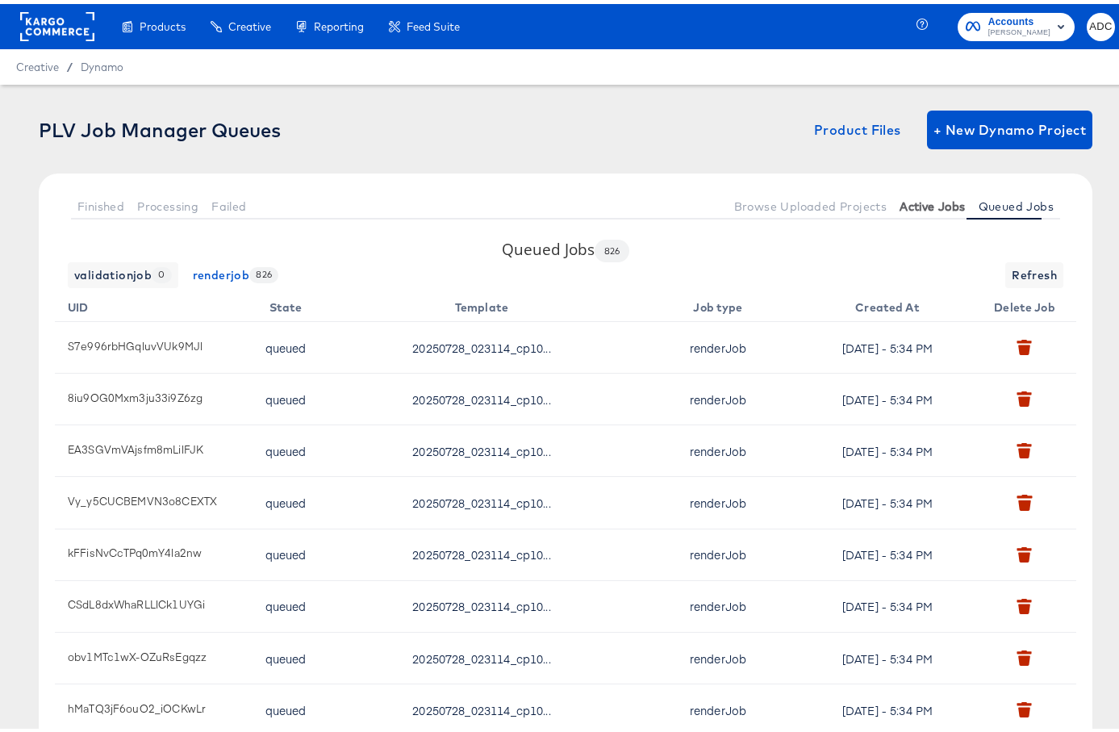
click at [917, 198] on span "Active Jobs" at bounding box center [932, 202] width 65 height 13
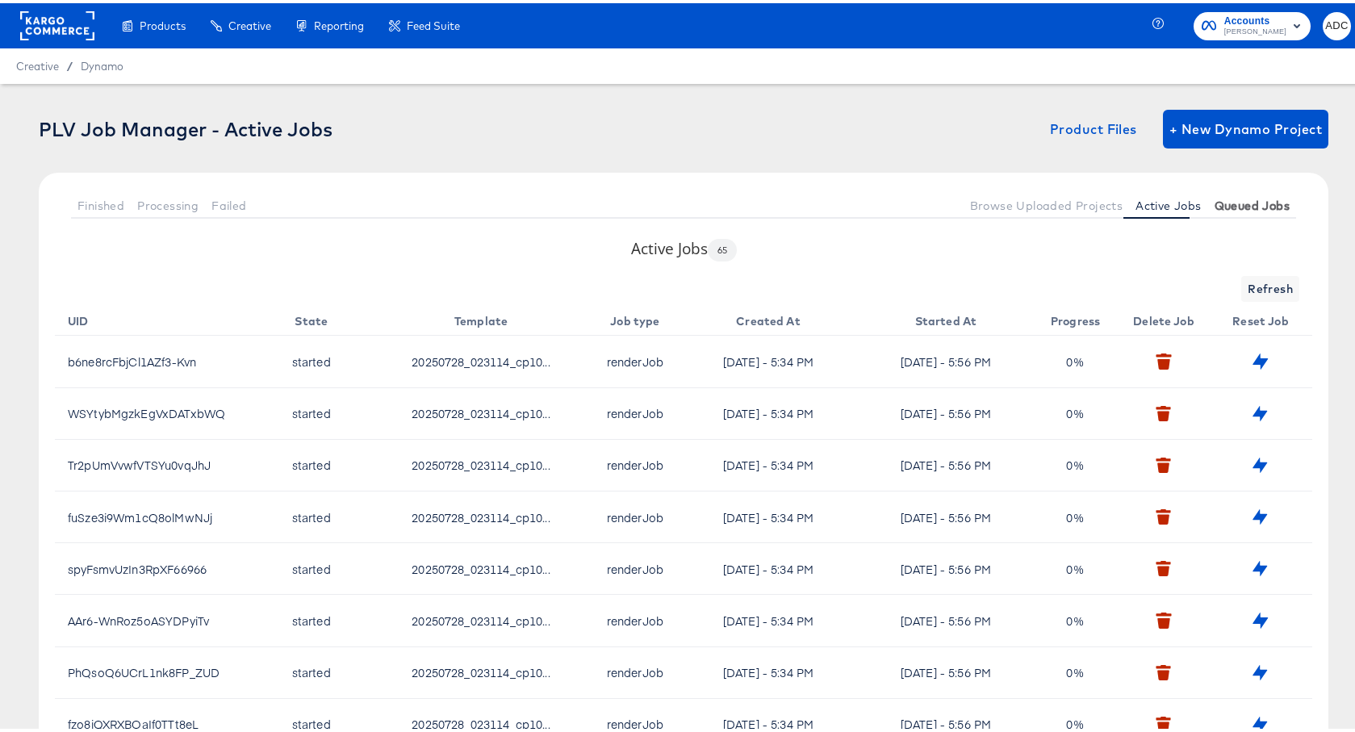
click at [1242, 207] on span "Queued Jobs" at bounding box center [1251, 202] width 75 height 13
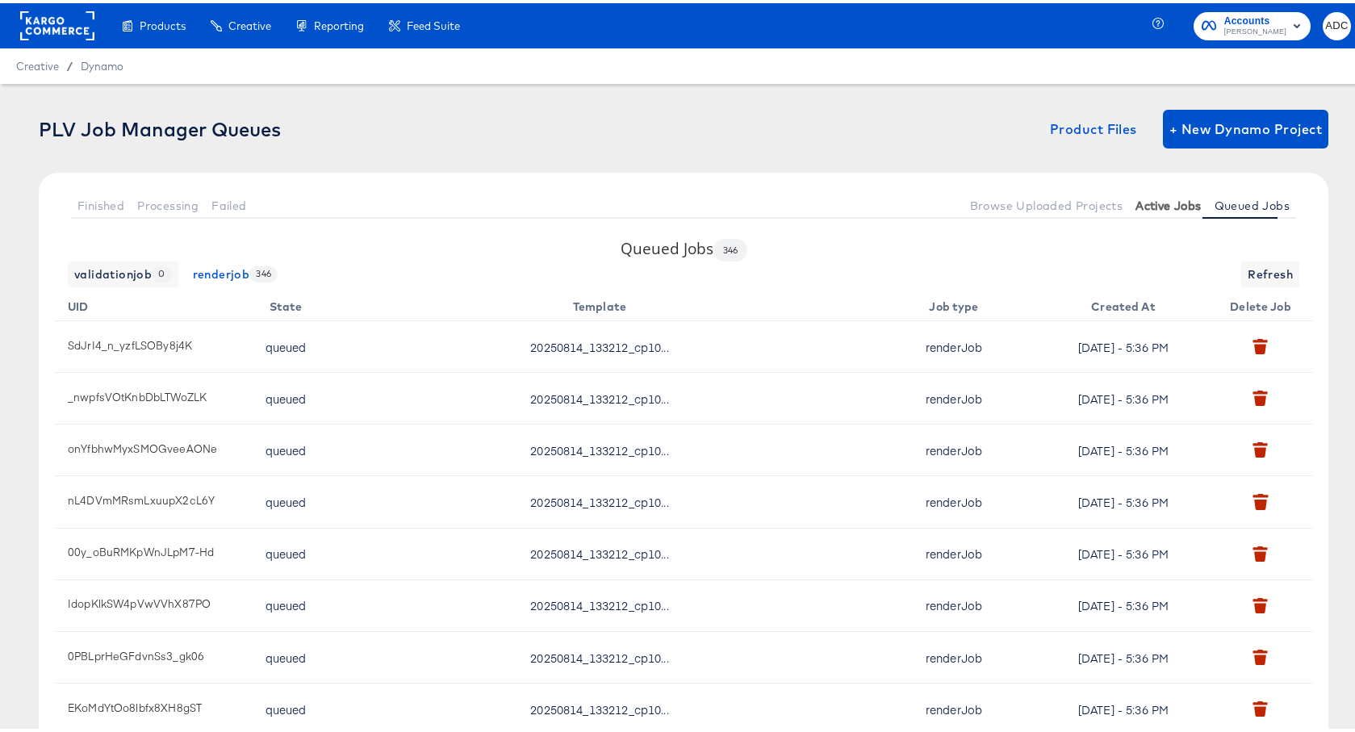
click at [1159, 196] on span "Active Jobs" at bounding box center [1167, 202] width 65 height 13
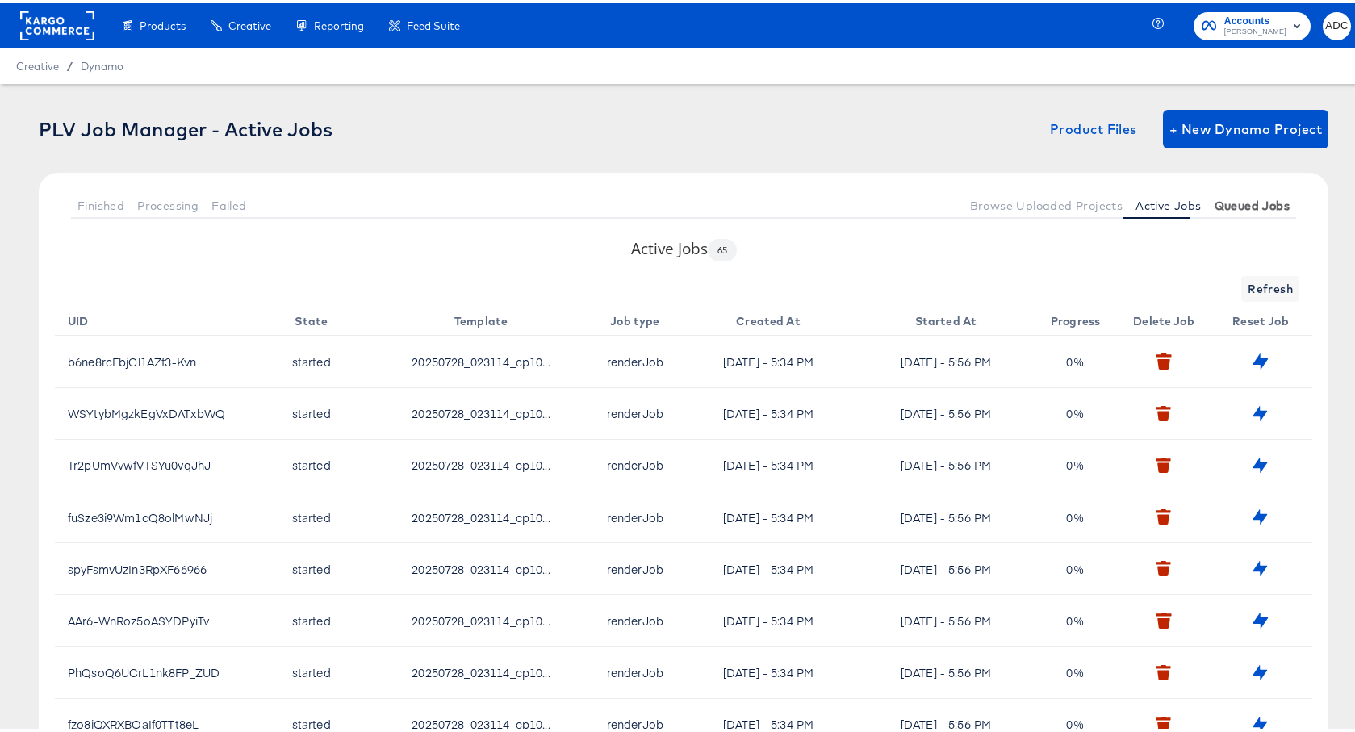
click at [1235, 205] on span "Queued Jobs" at bounding box center [1251, 202] width 75 height 13
